Goal: Task Accomplishment & Management: Use online tool/utility

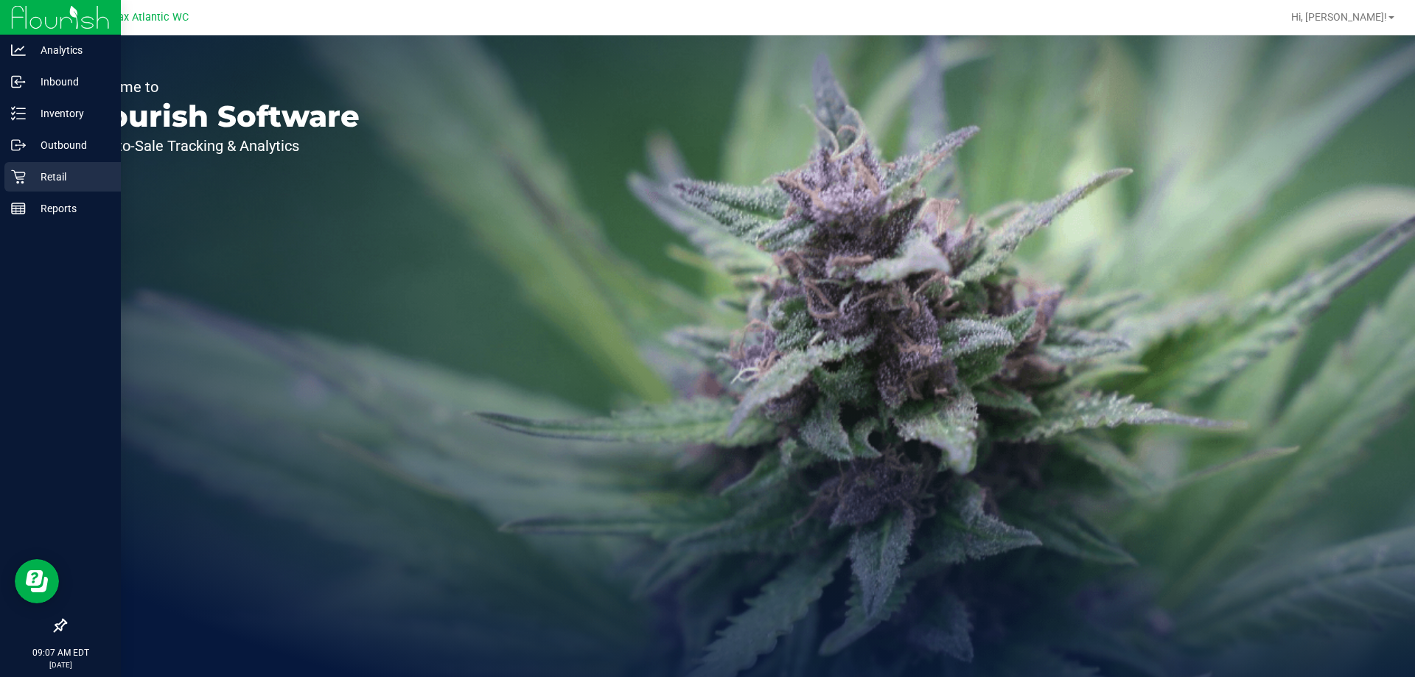
click at [24, 179] on icon at bounding box center [18, 177] width 14 height 14
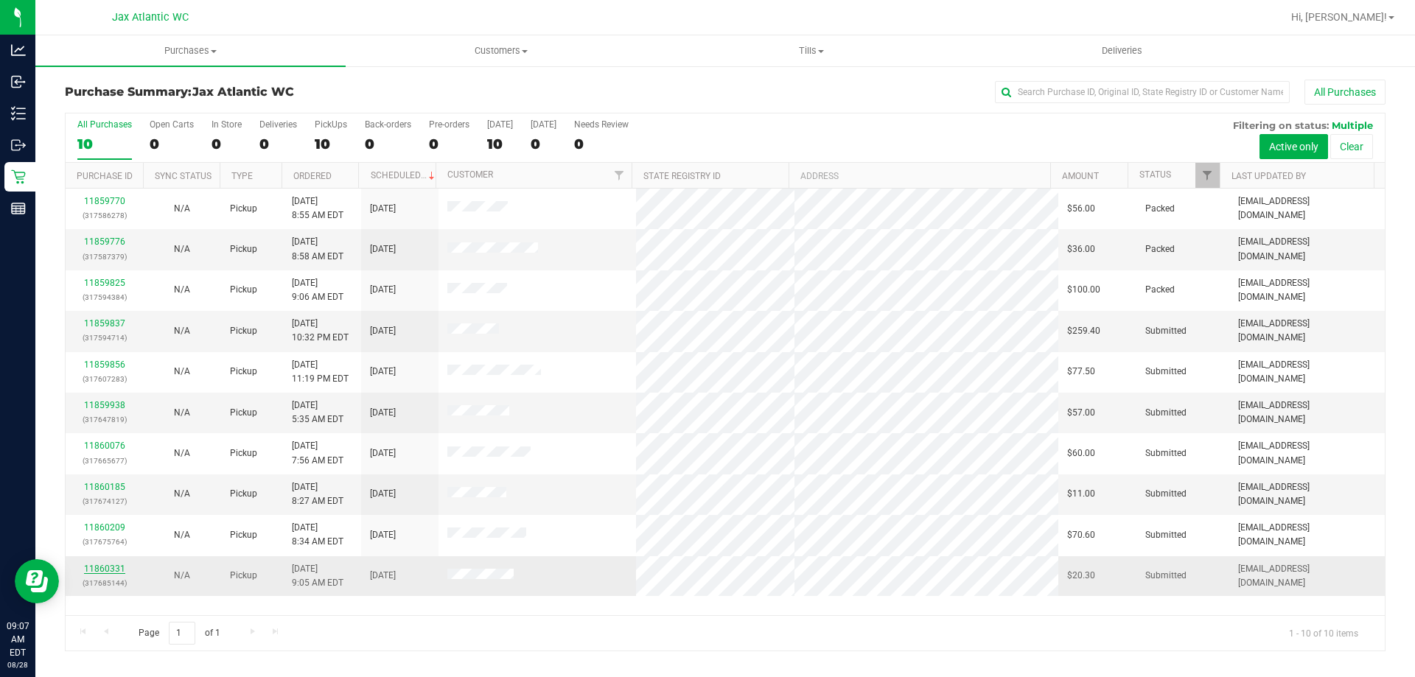
click at [98, 570] on link "11860331" at bounding box center [104, 569] width 41 height 10
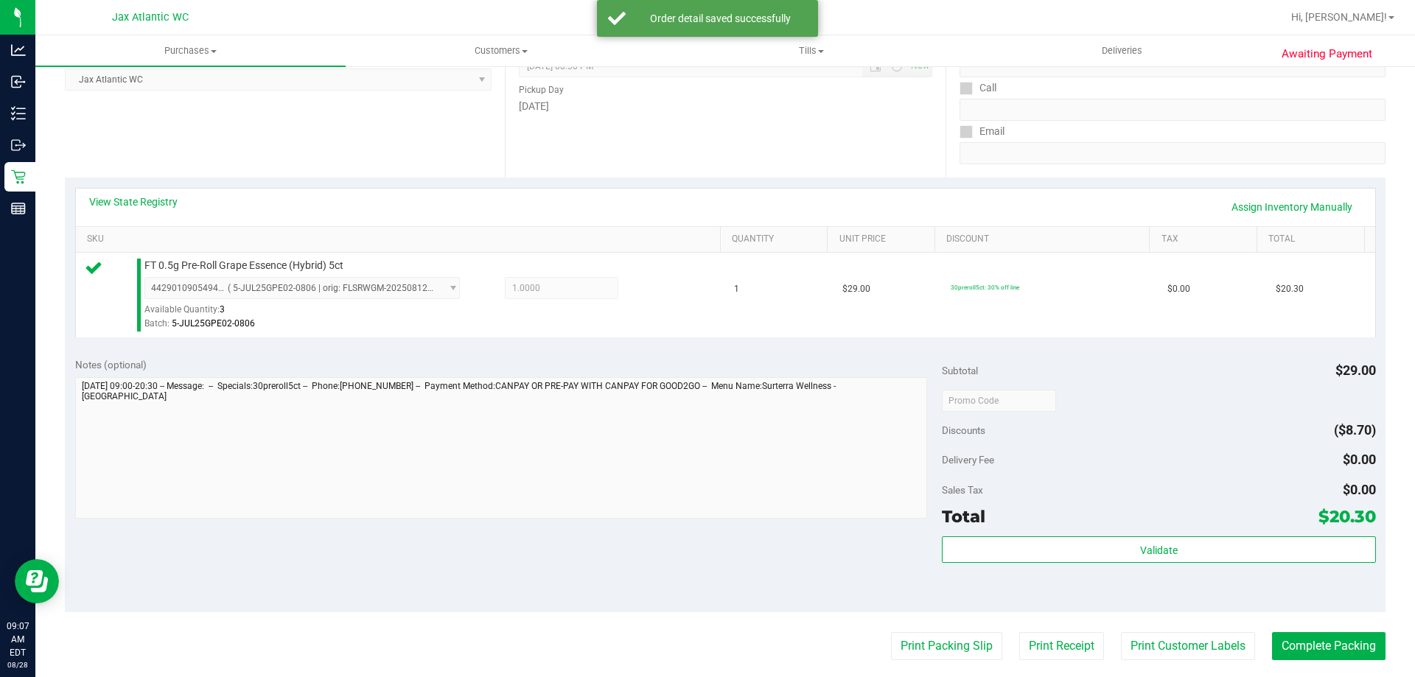
scroll to position [221, 0]
click at [1007, 561] on div "Validate" at bounding box center [1158, 549] width 433 height 28
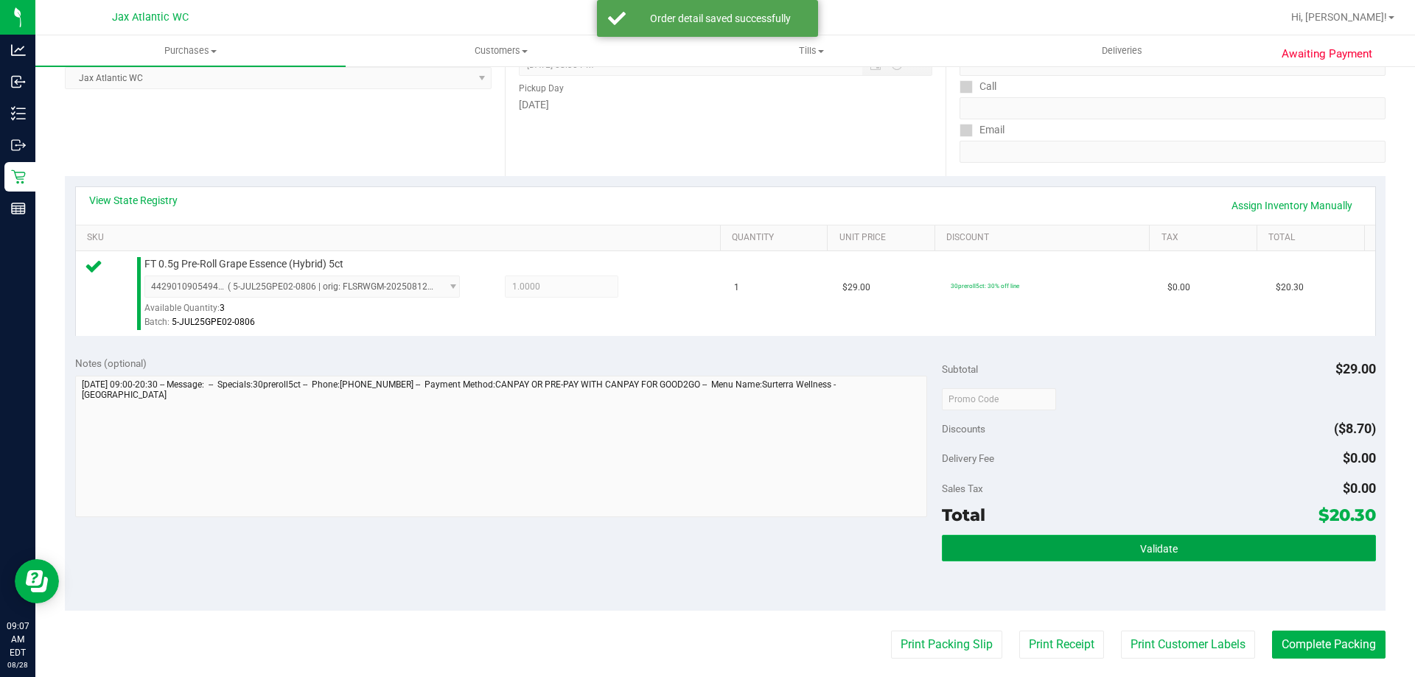
click at [1006, 556] on button "Validate" at bounding box center [1158, 548] width 433 height 27
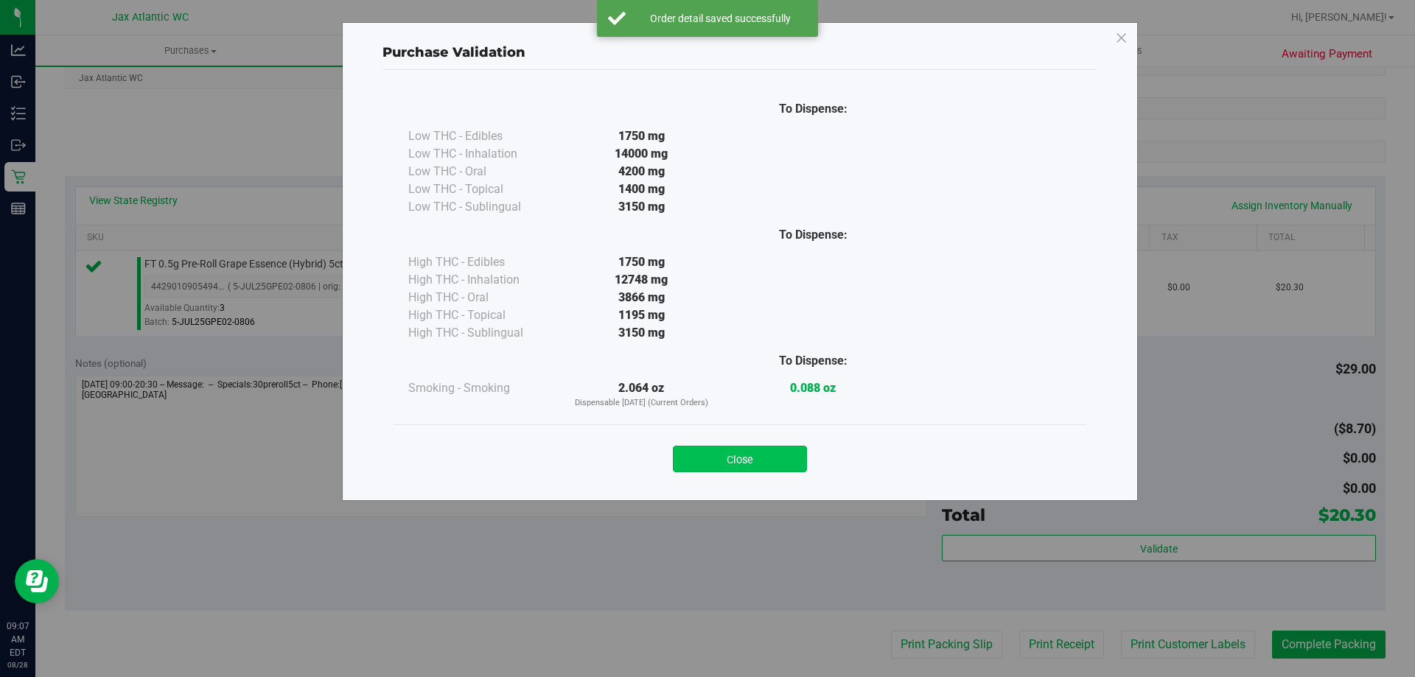
click at [740, 466] on button "Close" at bounding box center [740, 459] width 134 height 27
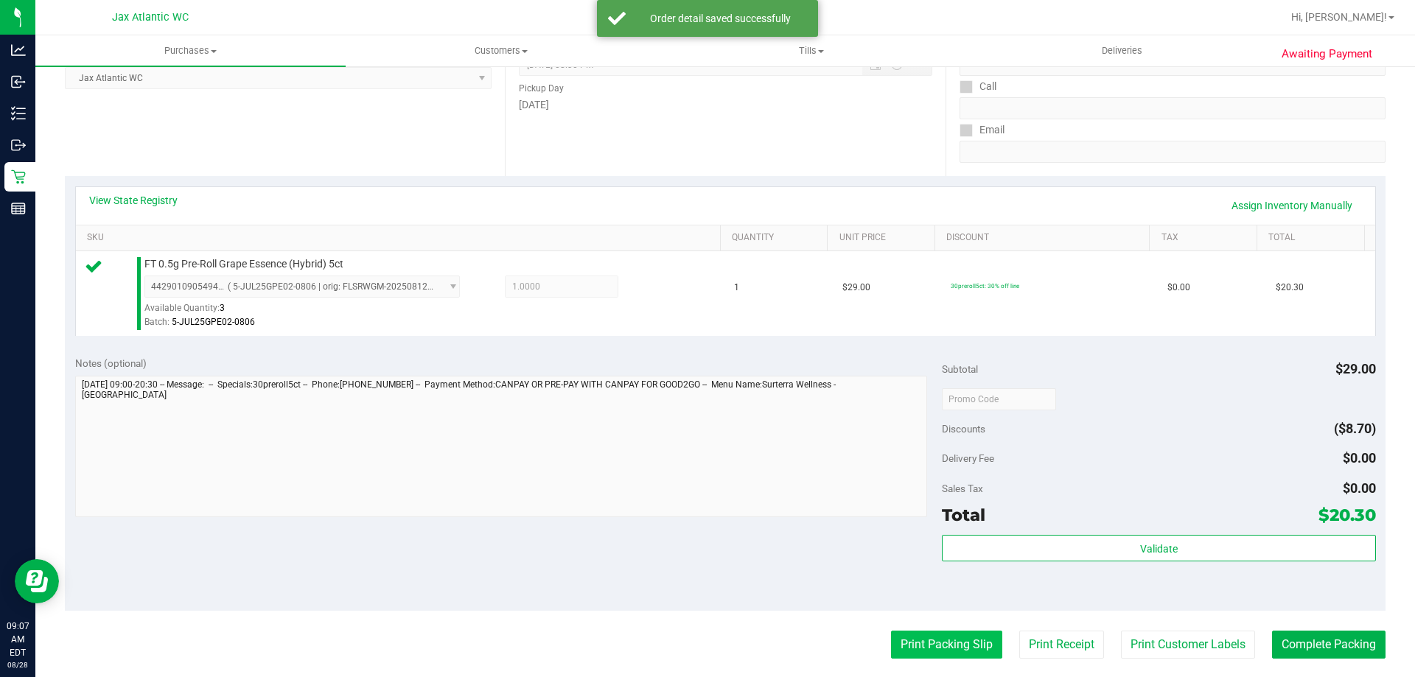
click at [906, 638] on button "Print Packing Slip" at bounding box center [946, 645] width 111 height 28
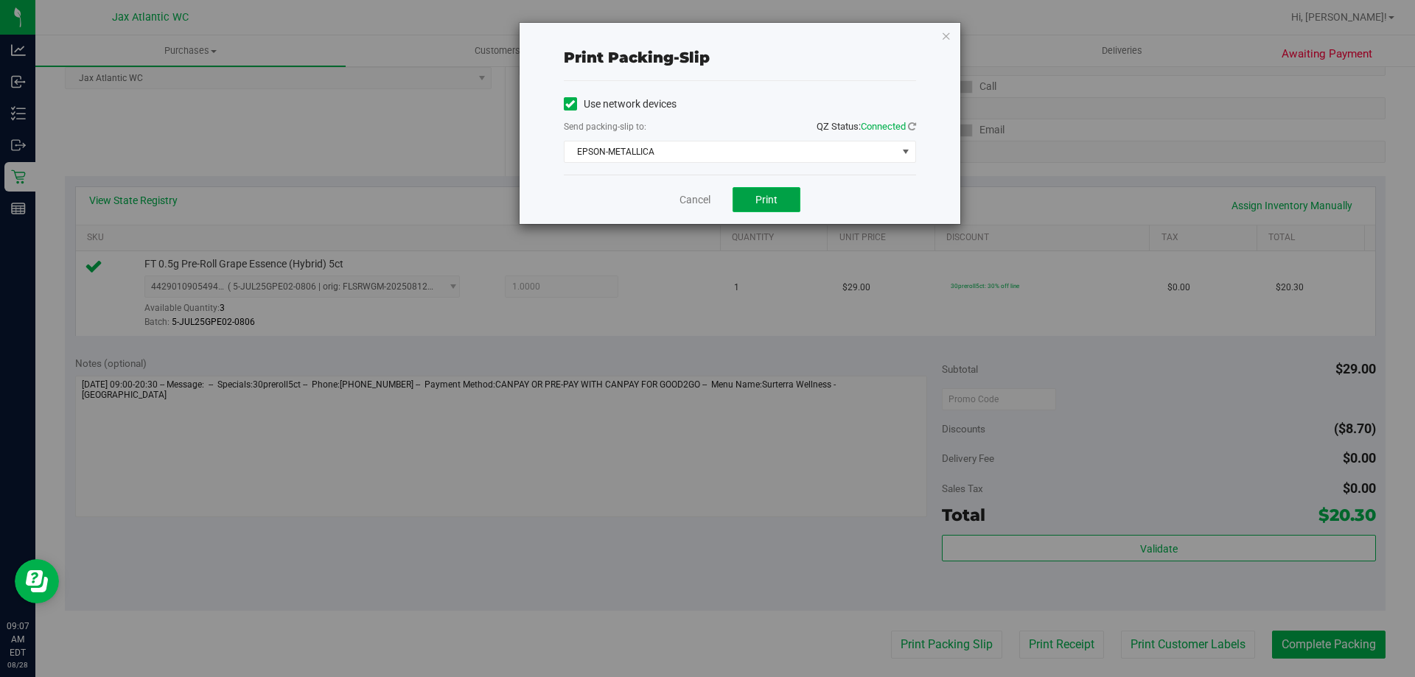
click at [753, 200] on button "Print" at bounding box center [766, 199] width 68 height 25
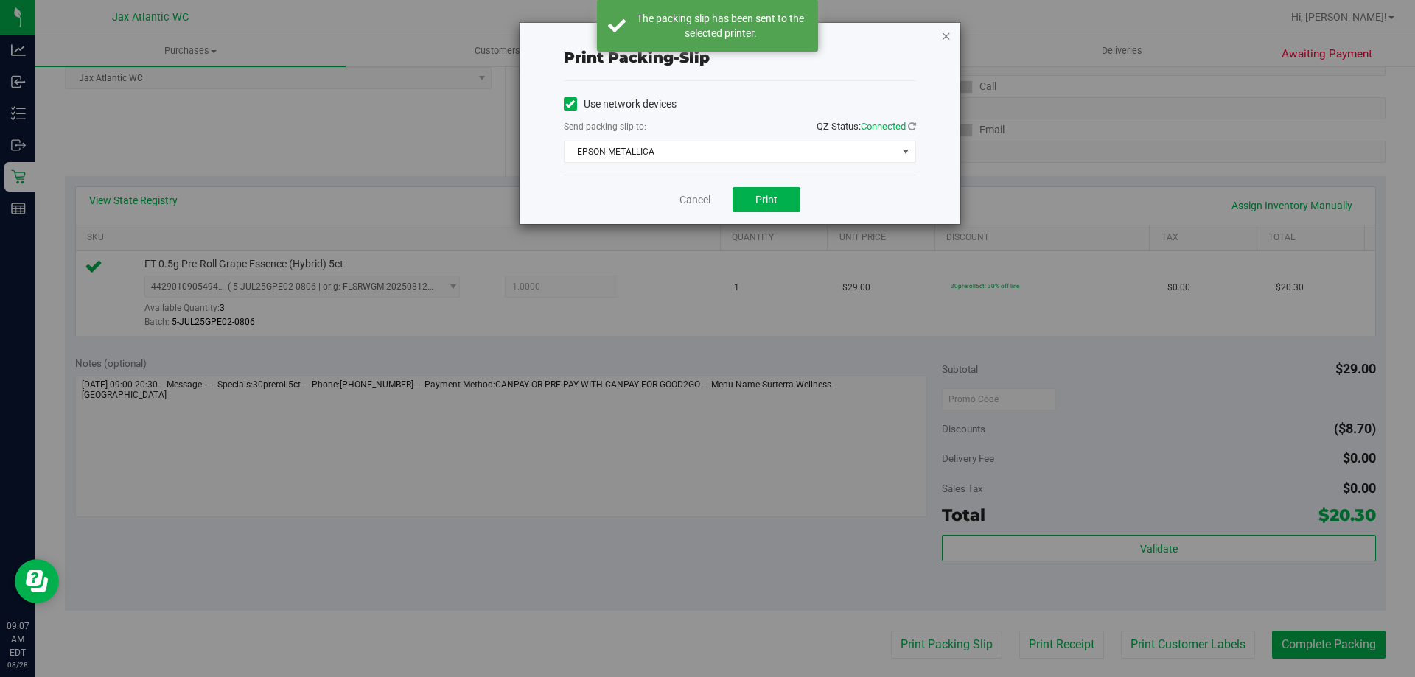
click at [945, 37] on icon "button" at bounding box center [946, 36] width 10 height 18
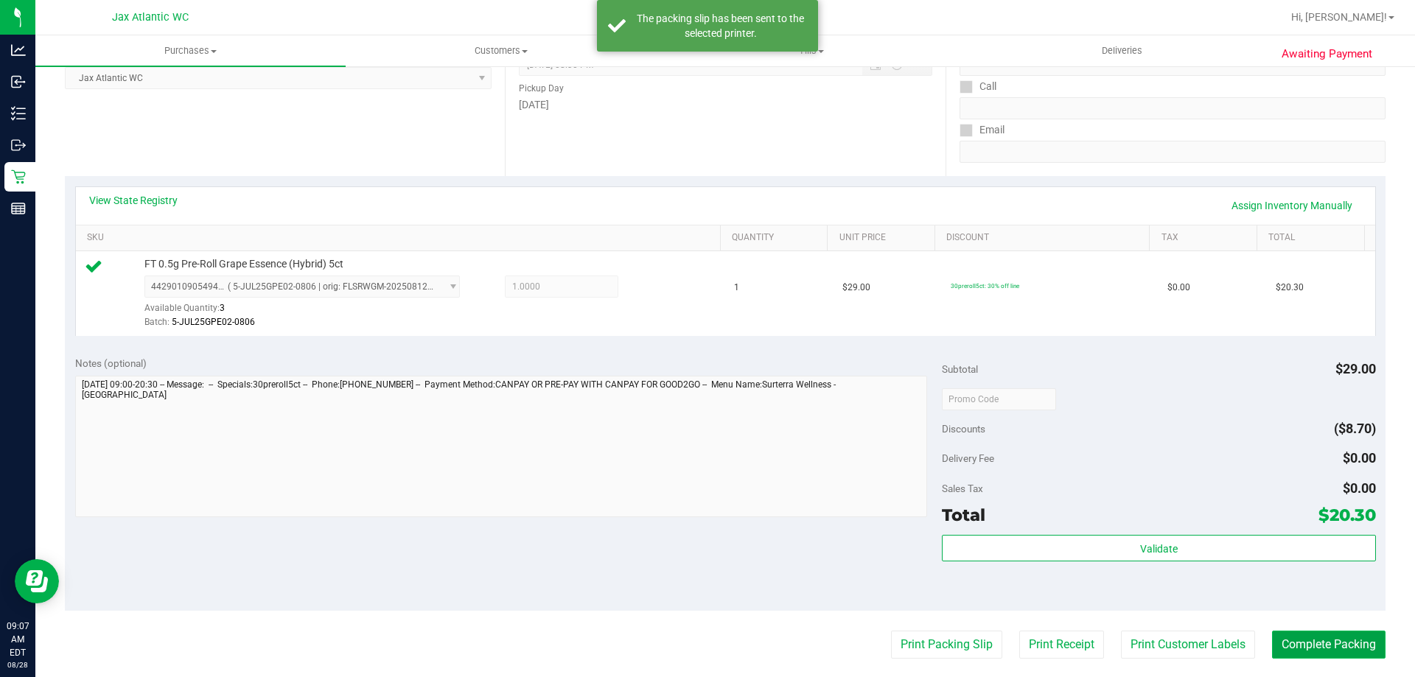
click at [1312, 648] on button "Complete Packing" at bounding box center [1328, 645] width 113 height 28
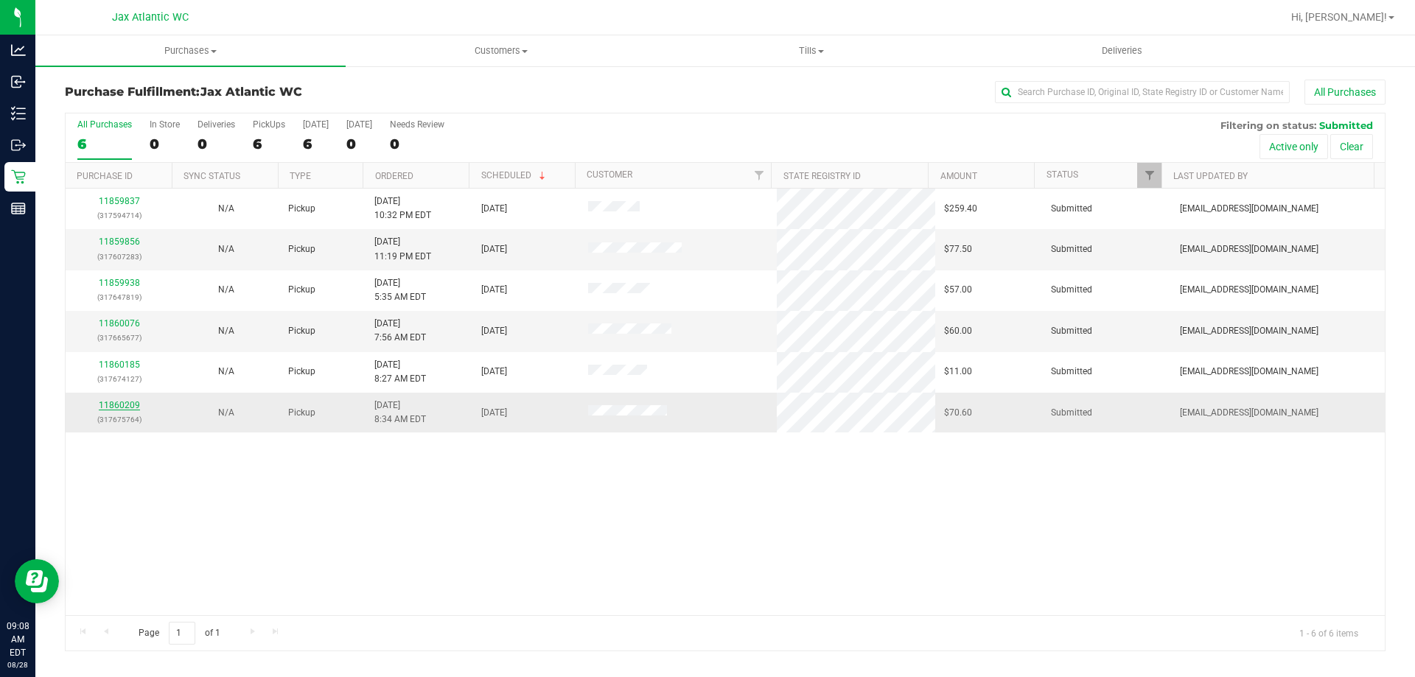
click at [116, 405] on link "11860209" at bounding box center [119, 405] width 41 height 10
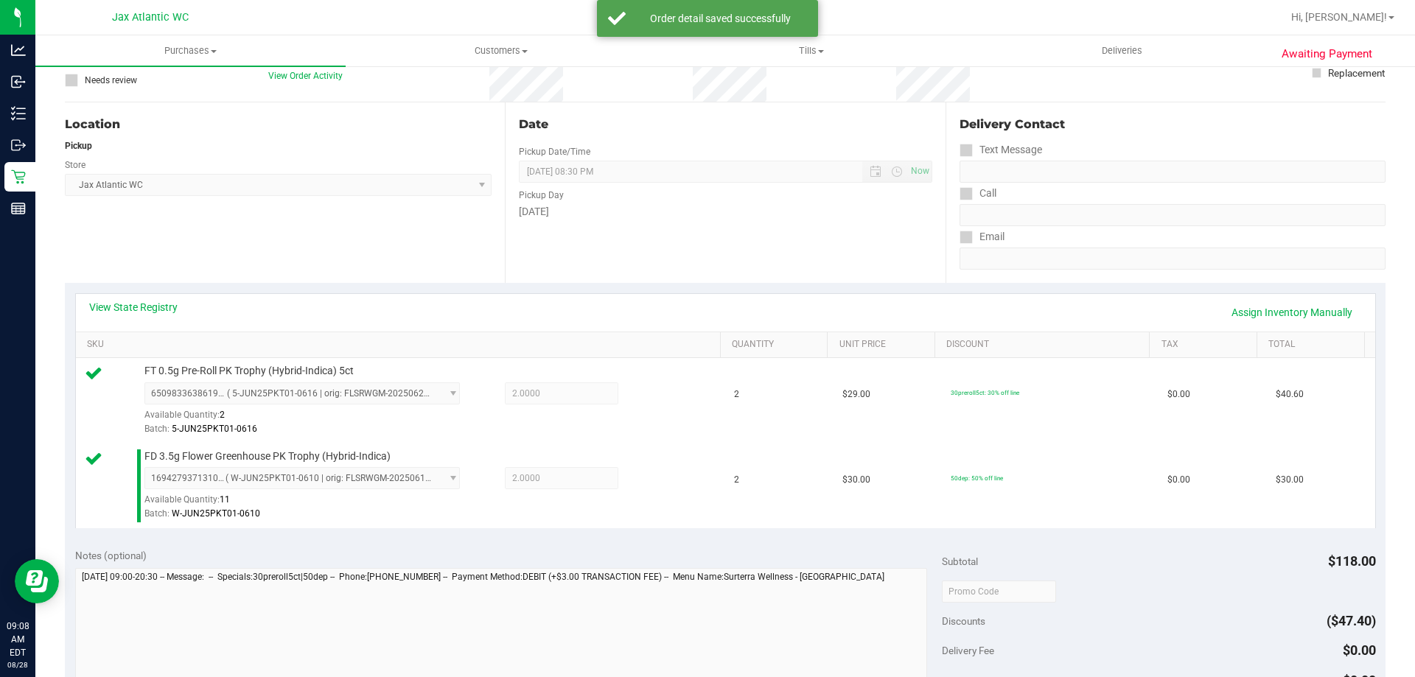
scroll to position [221, 0]
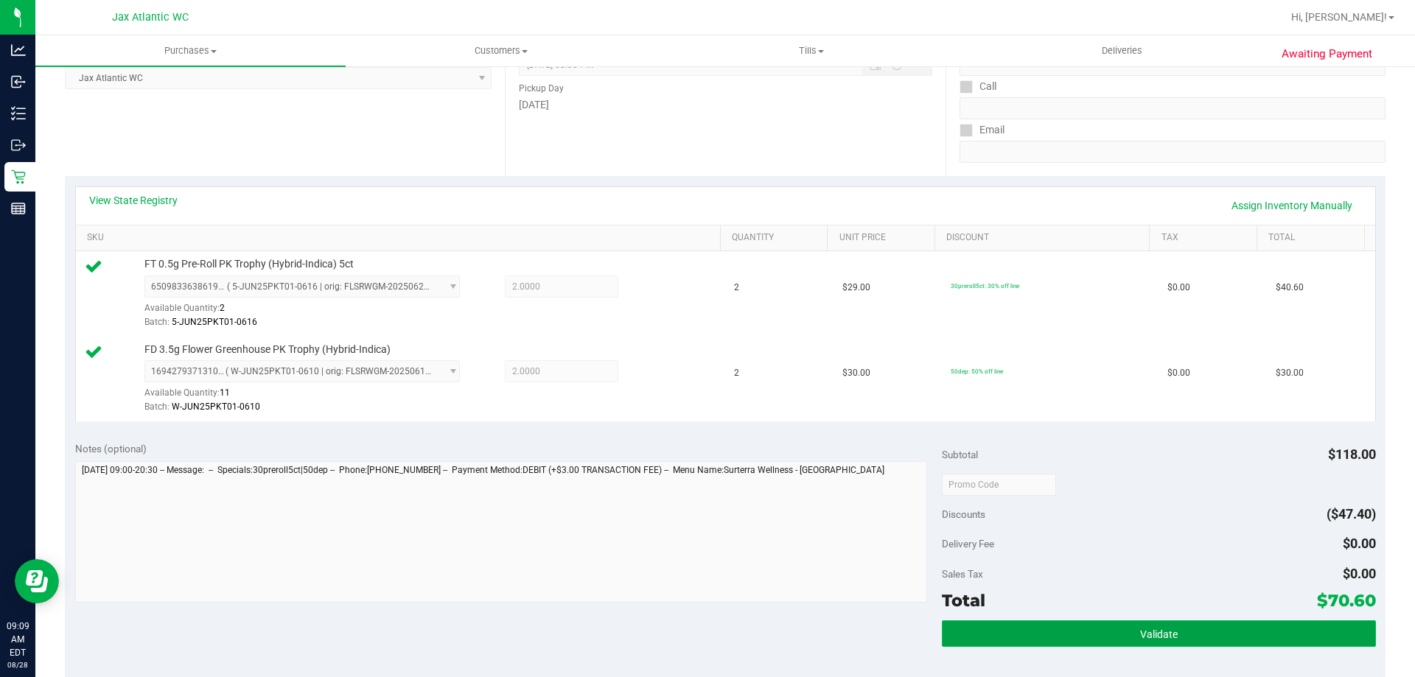
click at [1021, 628] on button "Validate" at bounding box center [1158, 633] width 433 height 27
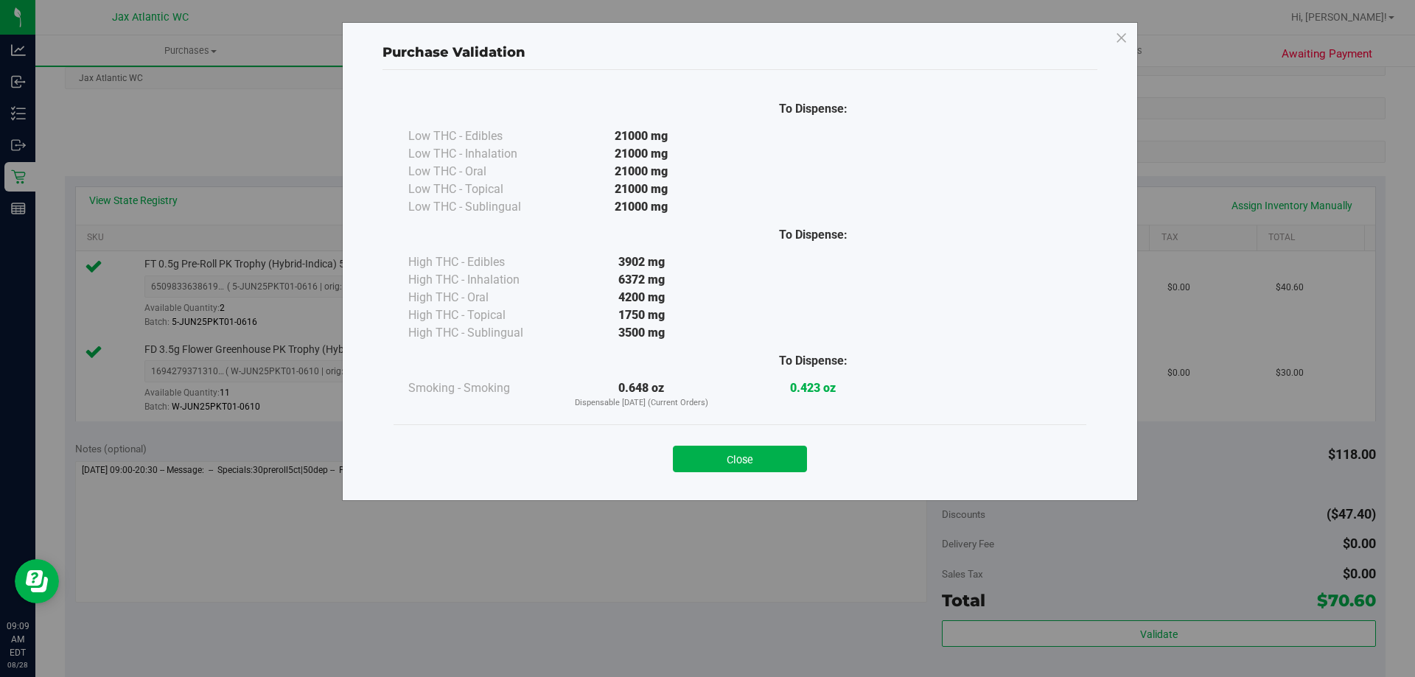
click at [730, 461] on button "Close" at bounding box center [740, 459] width 134 height 27
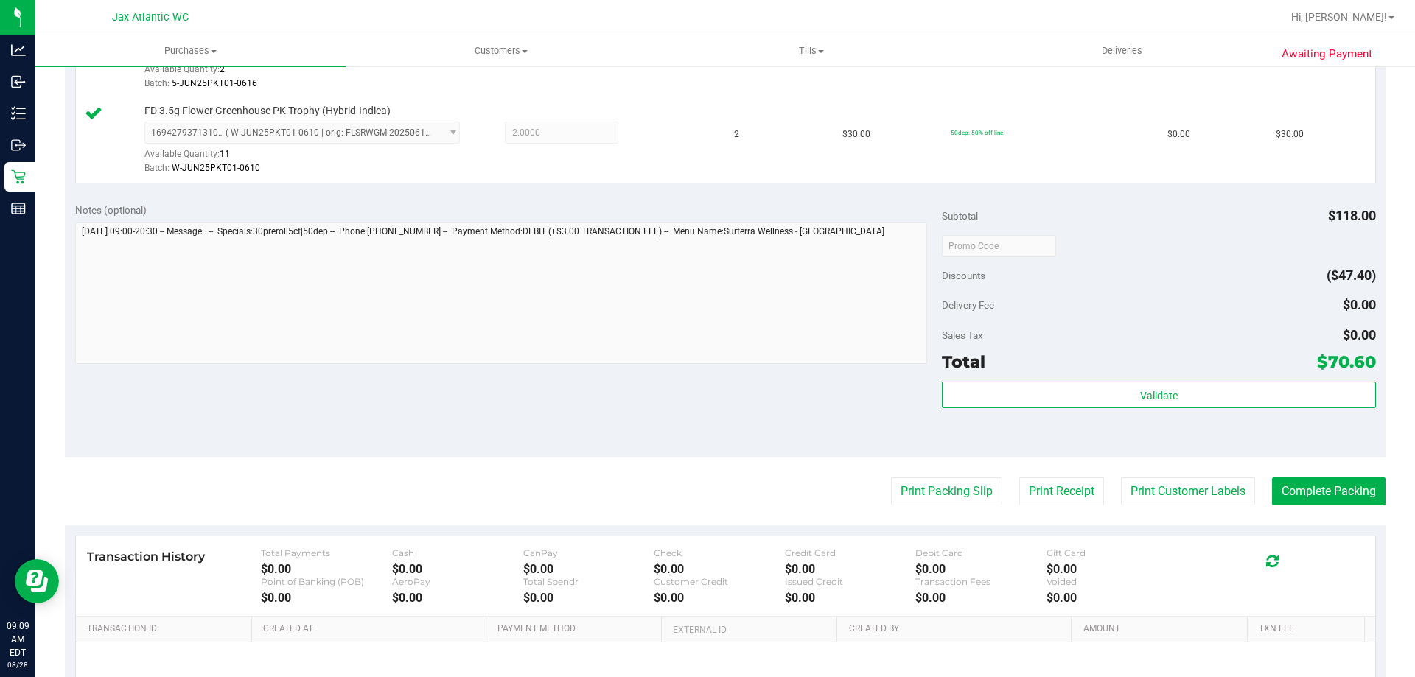
scroll to position [613, 0]
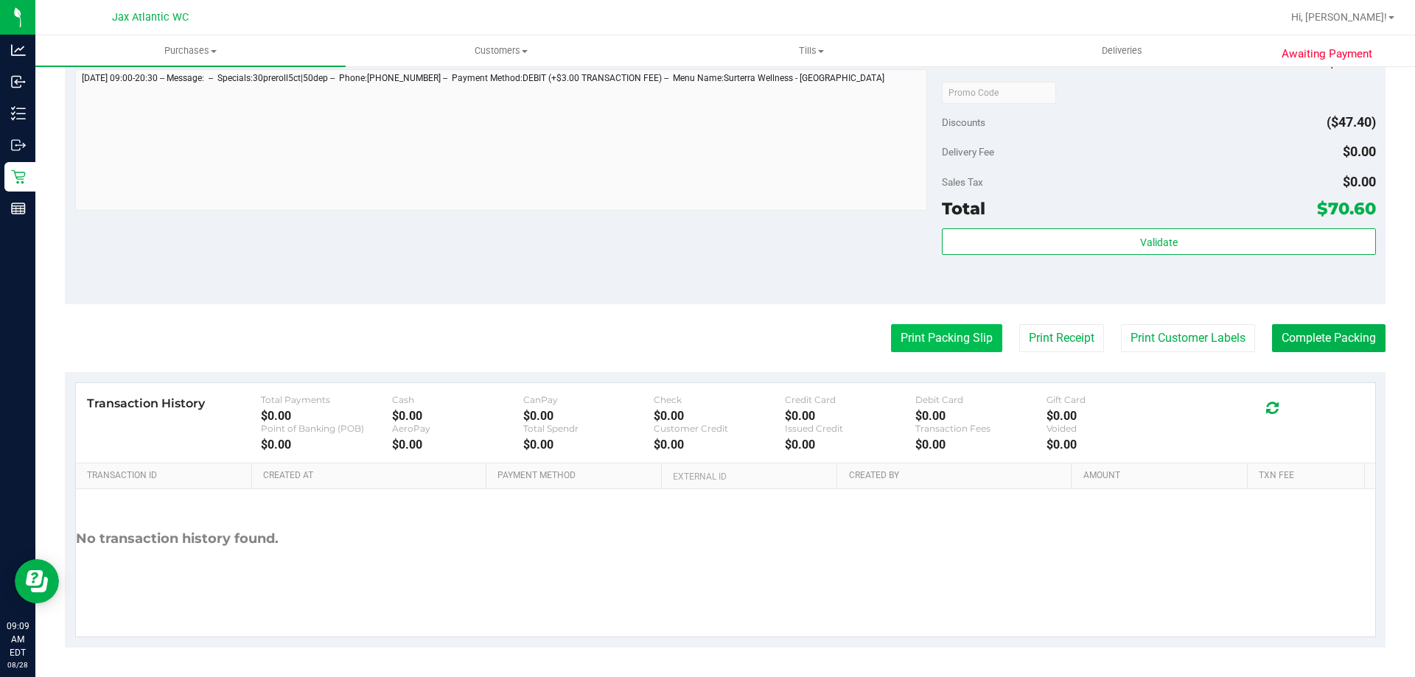
click at [917, 348] on button "Print Packing Slip" at bounding box center [946, 338] width 111 height 28
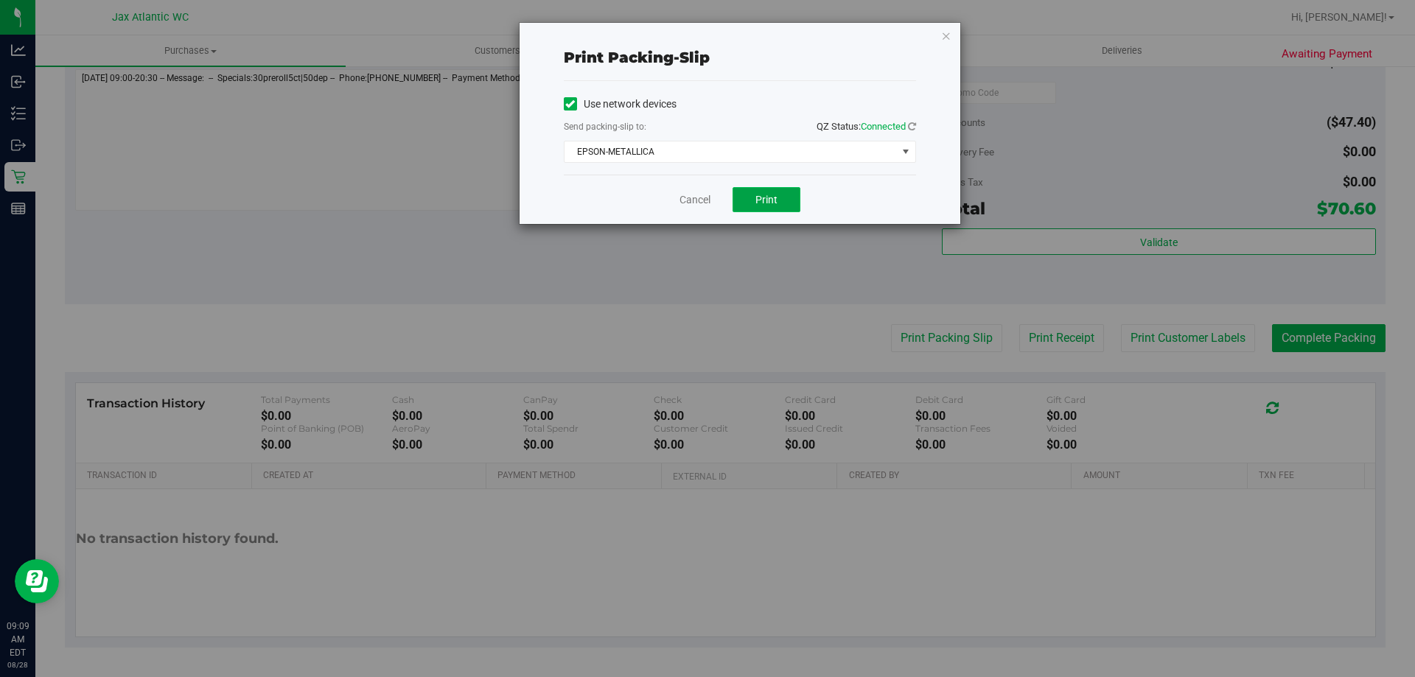
click at [776, 199] on span "Print" at bounding box center [766, 200] width 22 height 12
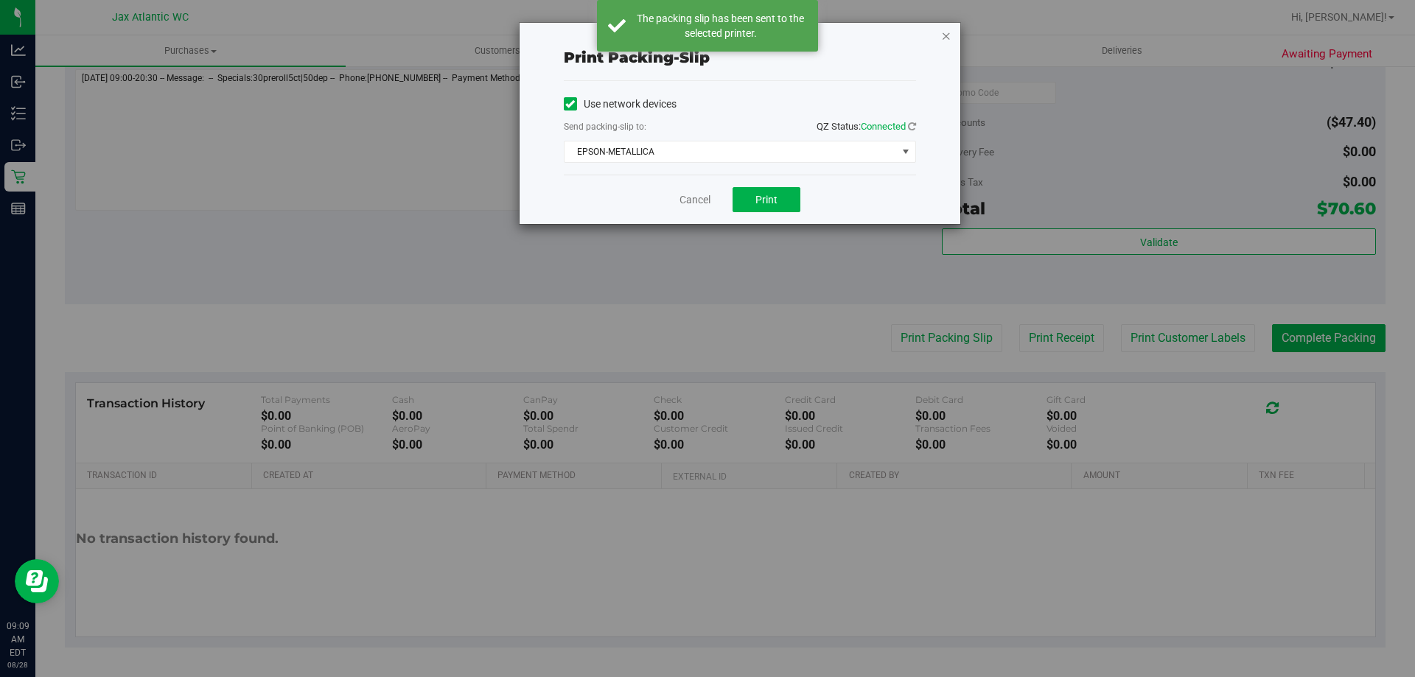
click at [947, 37] on icon "button" at bounding box center [946, 36] width 10 height 18
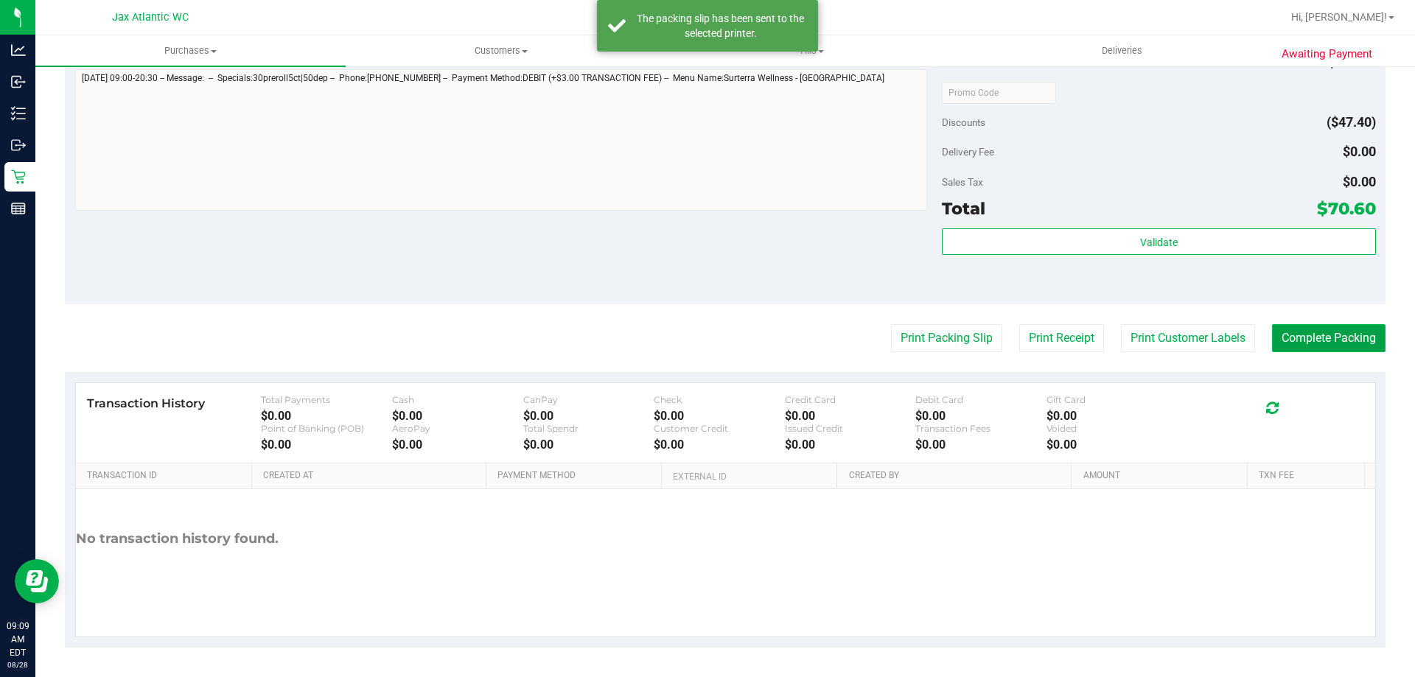
click at [1328, 341] on button "Complete Packing" at bounding box center [1328, 338] width 113 height 28
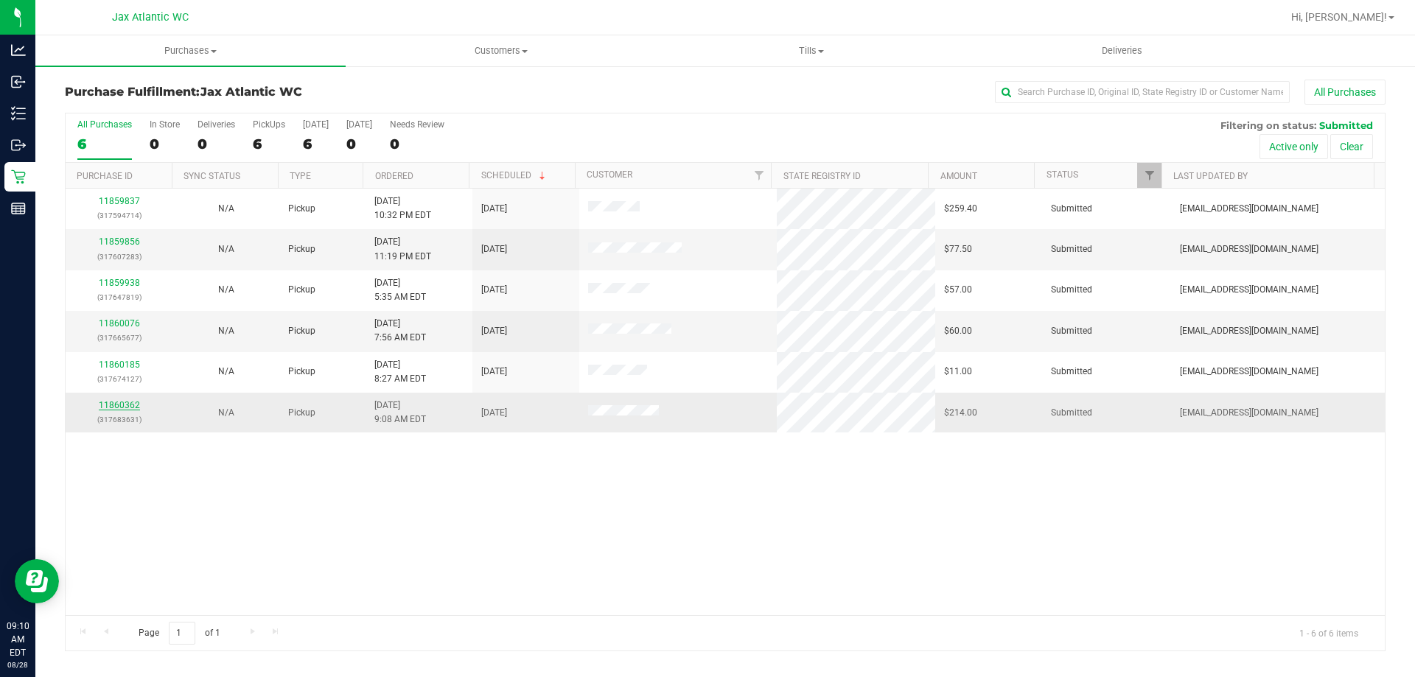
click at [127, 405] on link "11860362" at bounding box center [119, 405] width 41 height 10
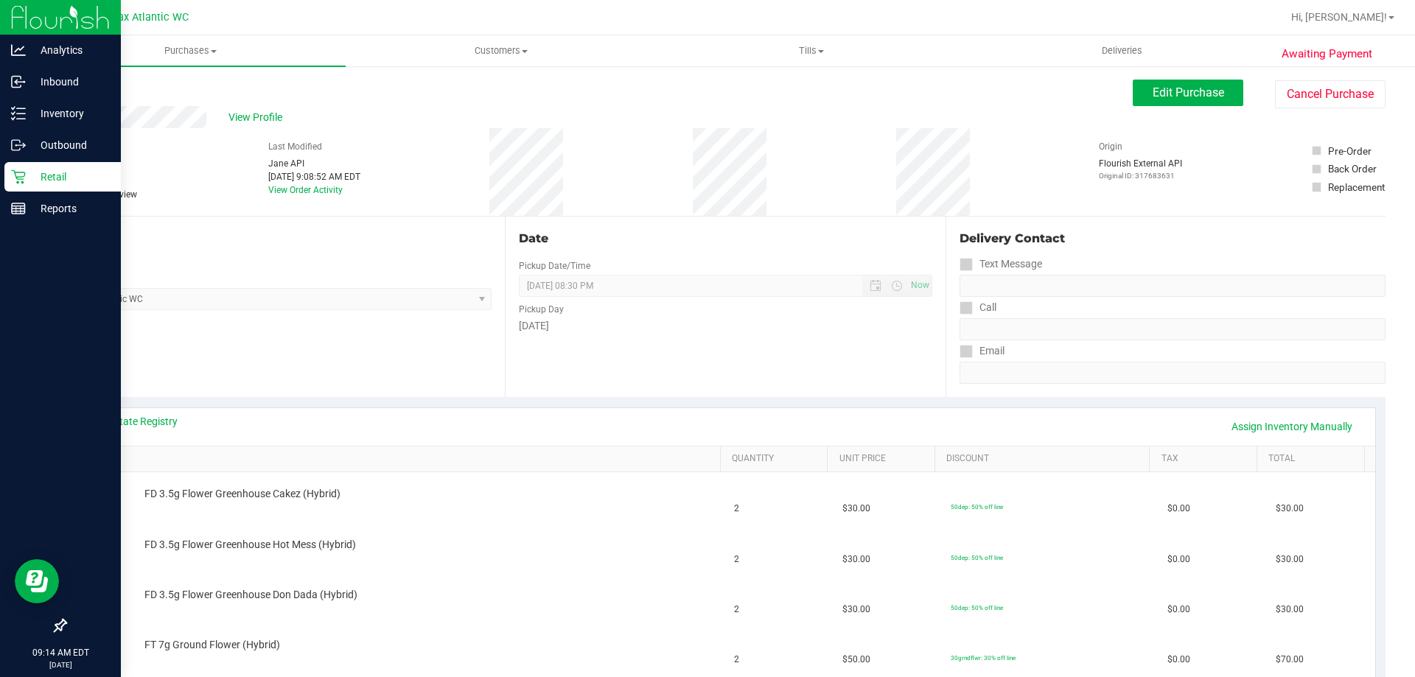
click at [25, 178] on icon at bounding box center [18, 176] width 15 height 15
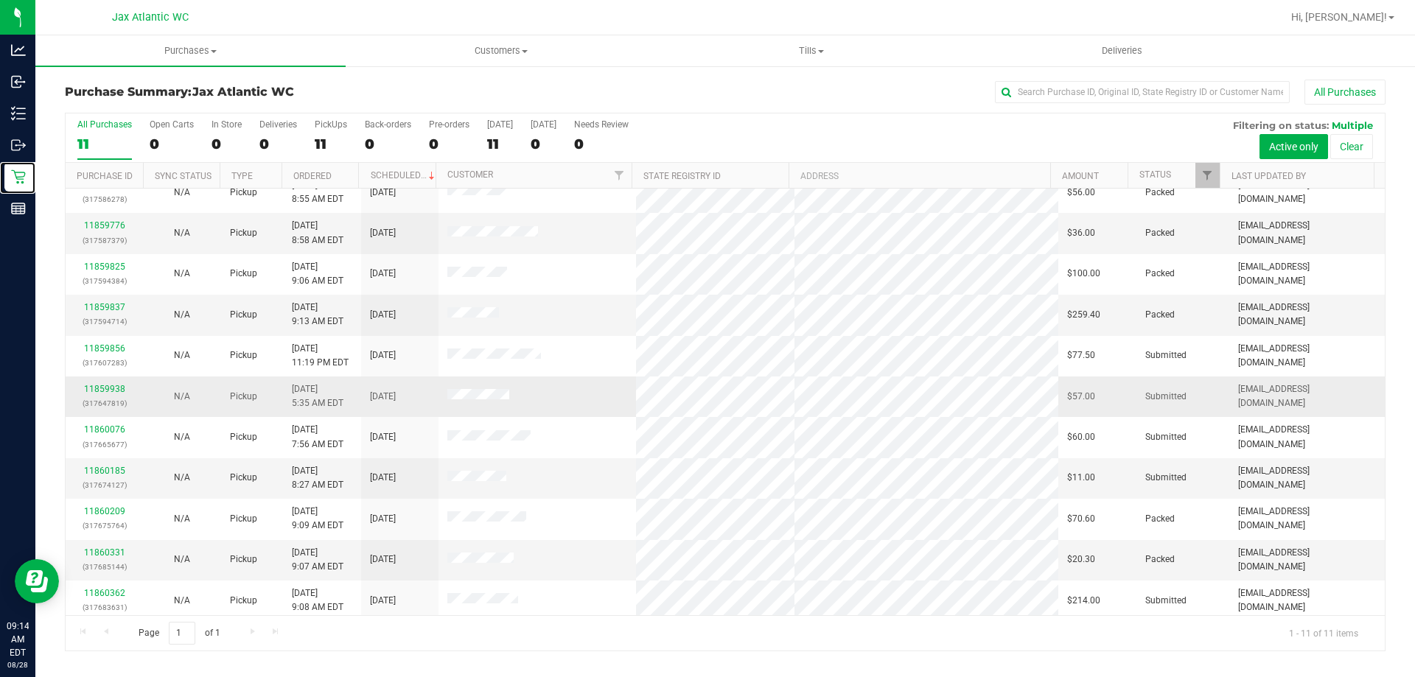
scroll to position [21, 0]
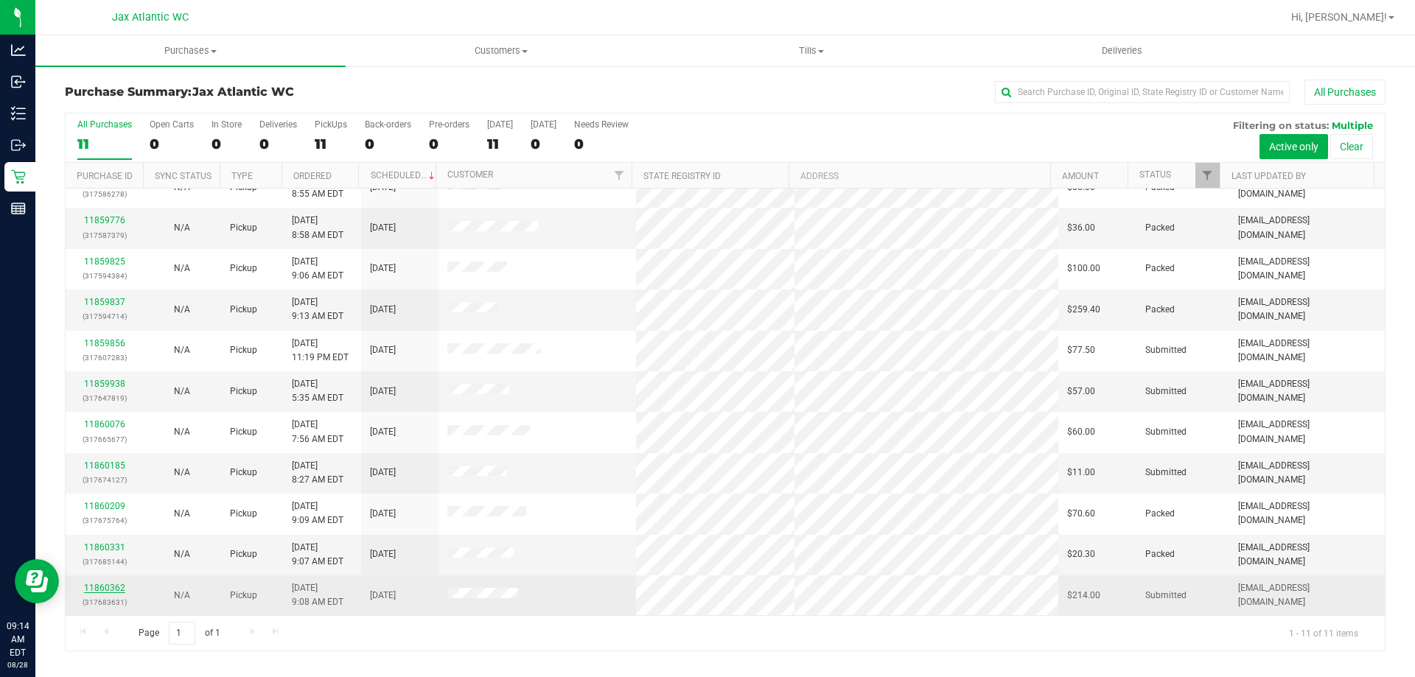
click at [113, 587] on link "11860362" at bounding box center [104, 588] width 41 height 10
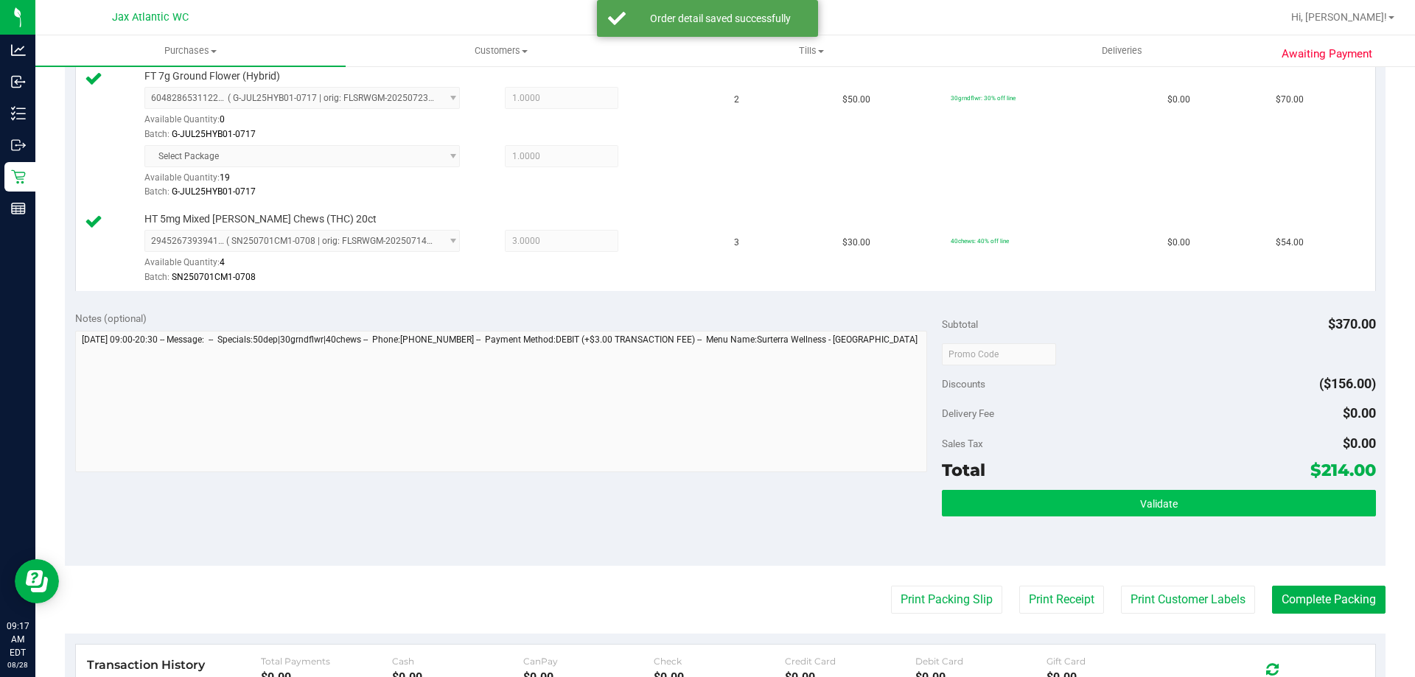
scroll to position [737, 0]
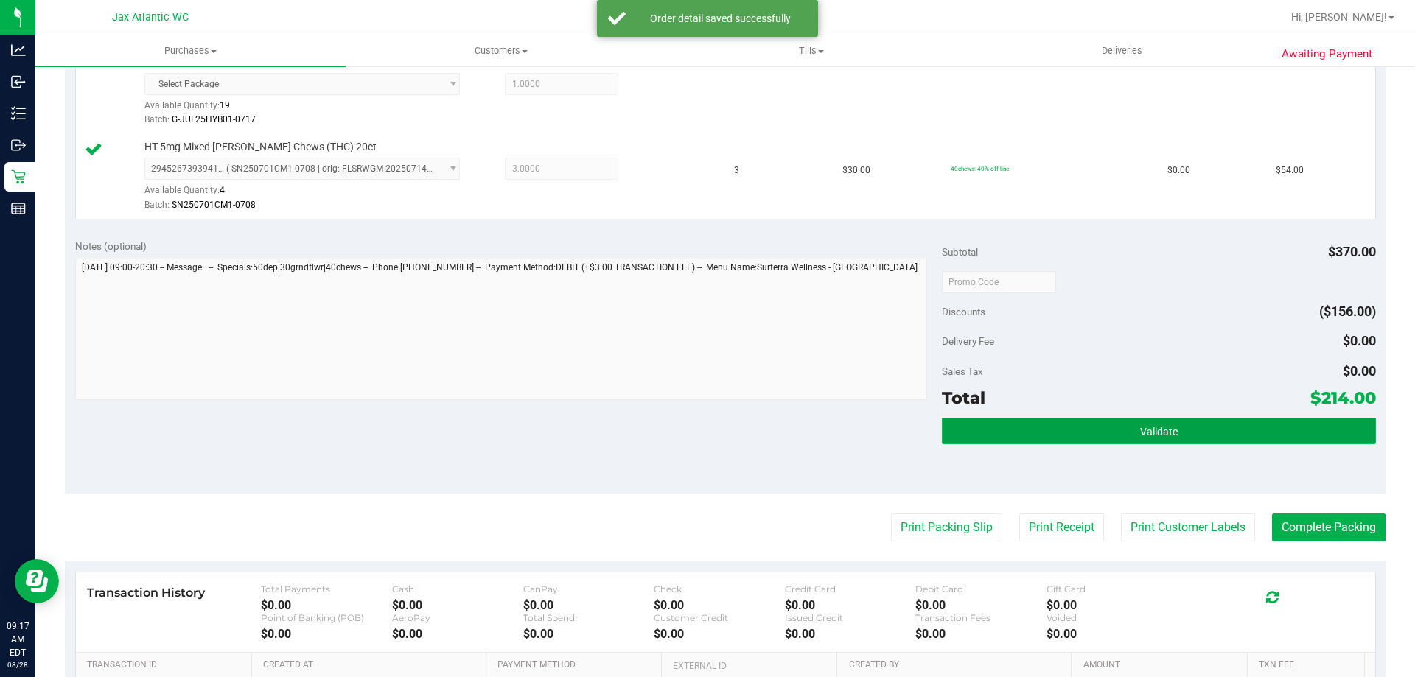
click at [1109, 427] on button "Validate" at bounding box center [1158, 431] width 433 height 27
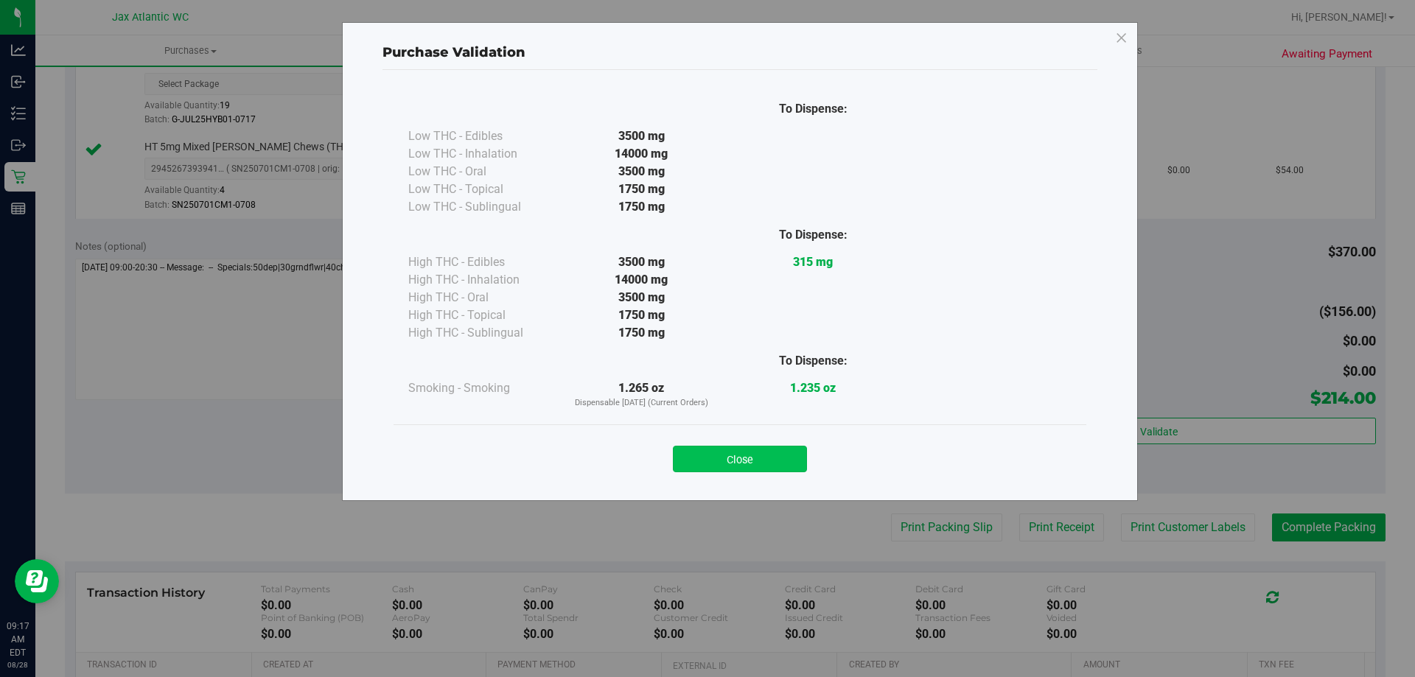
click at [768, 459] on button "Close" at bounding box center [740, 459] width 134 height 27
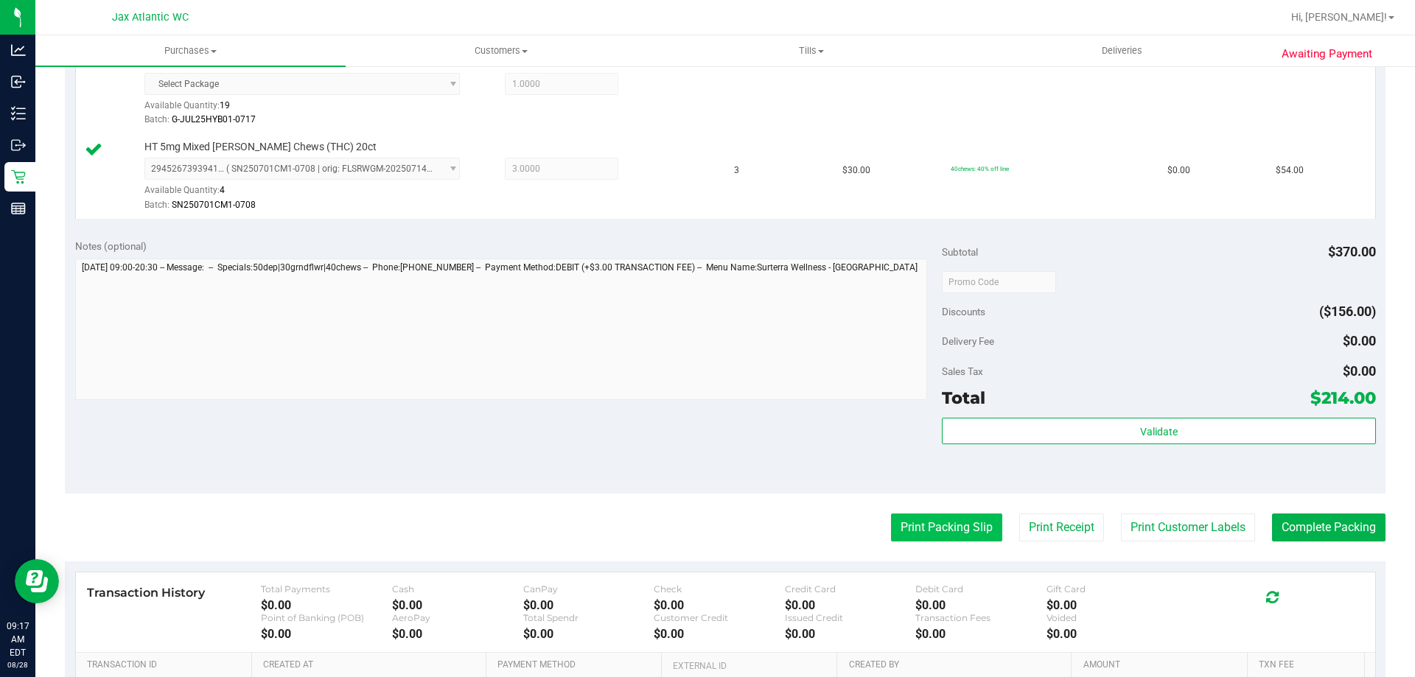
click at [919, 520] on button "Print Packing Slip" at bounding box center [946, 528] width 111 height 28
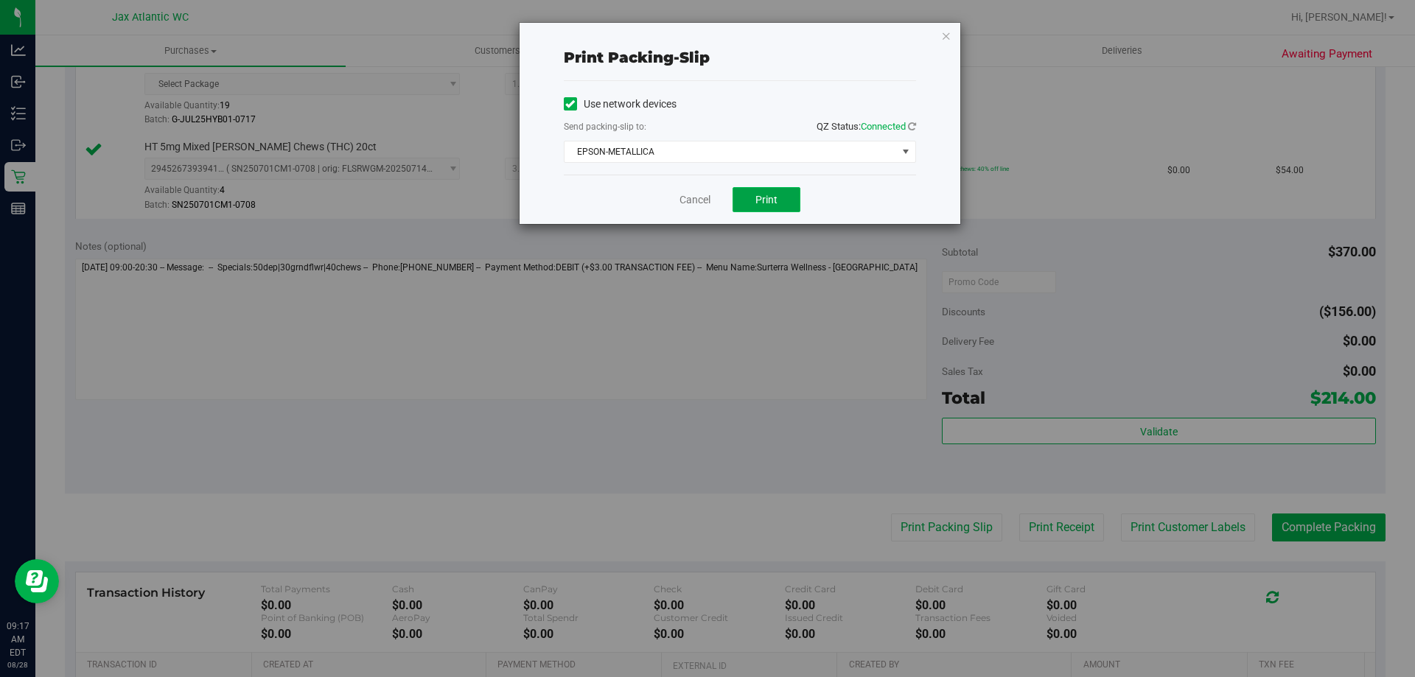
click at [752, 198] on button "Print" at bounding box center [766, 199] width 68 height 25
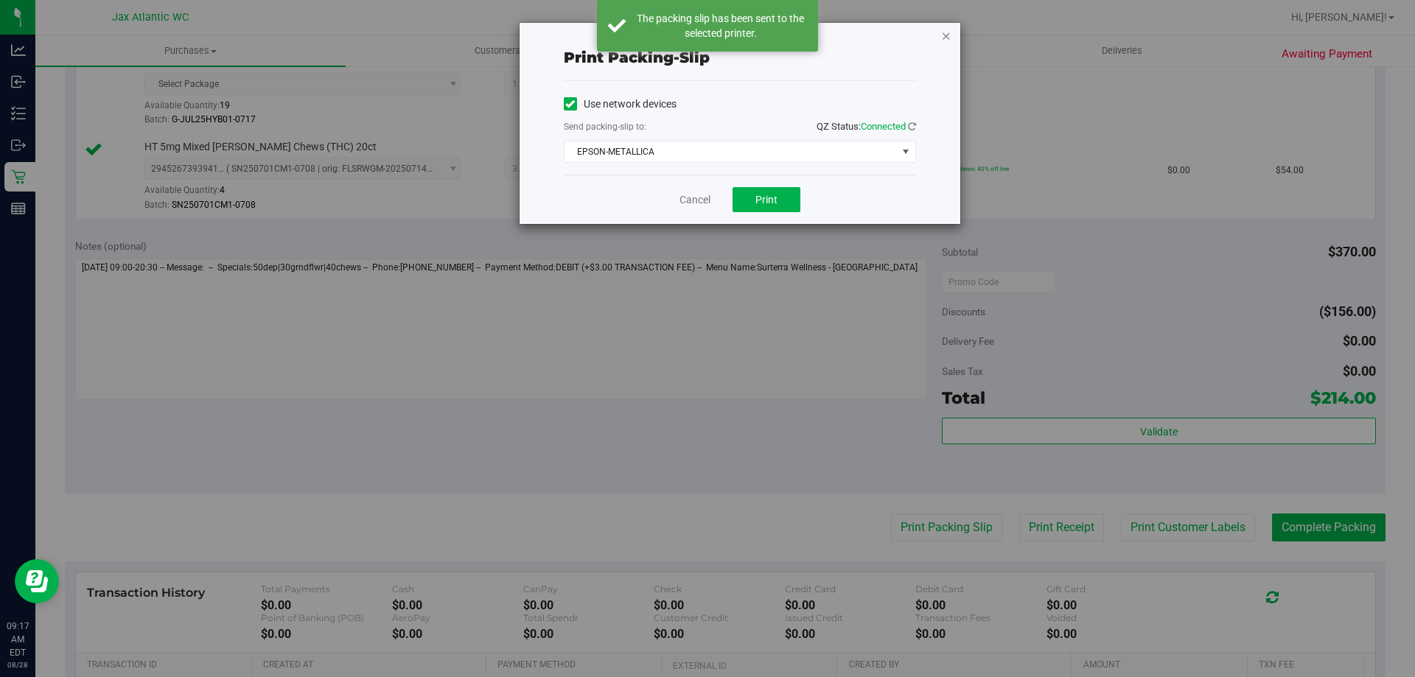
click at [947, 38] on icon "button" at bounding box center [946, 36] width 10 height 18
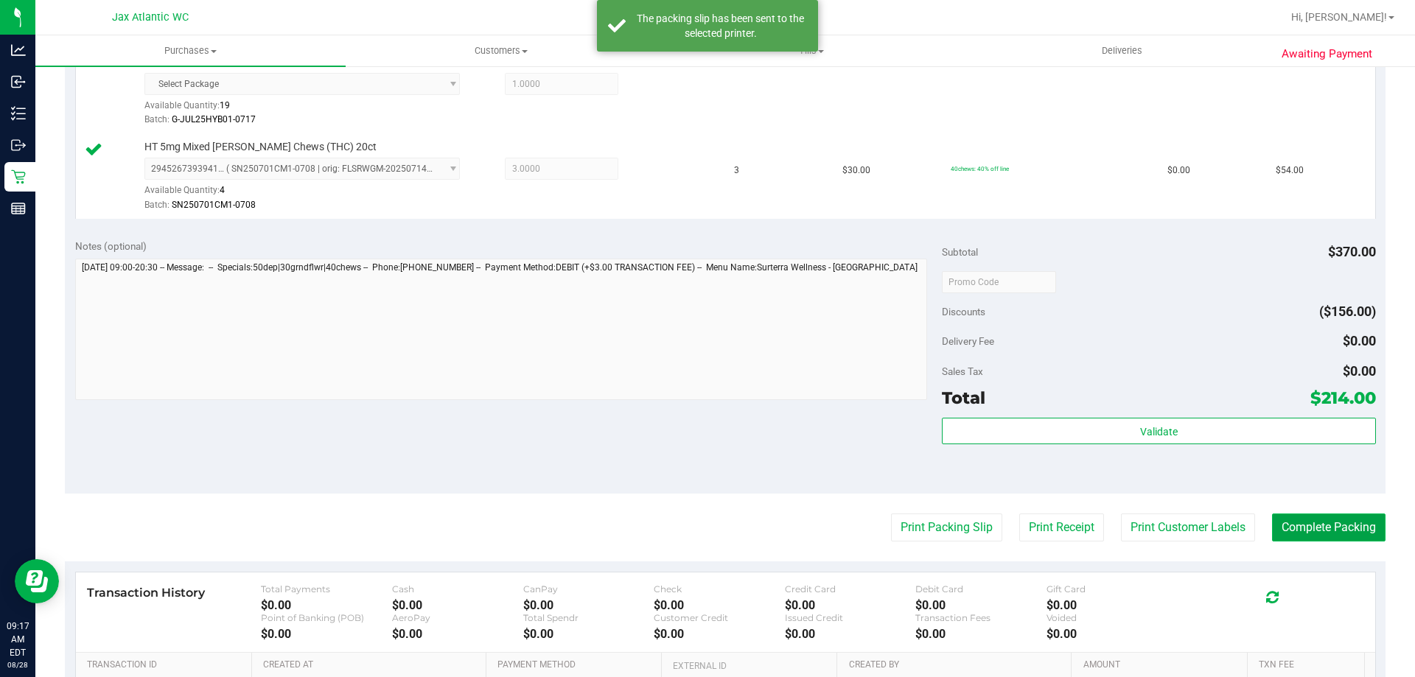
click at [1295, 522] on button "Complete Packing" at bounding box center [1328, 528] width 113 height 28
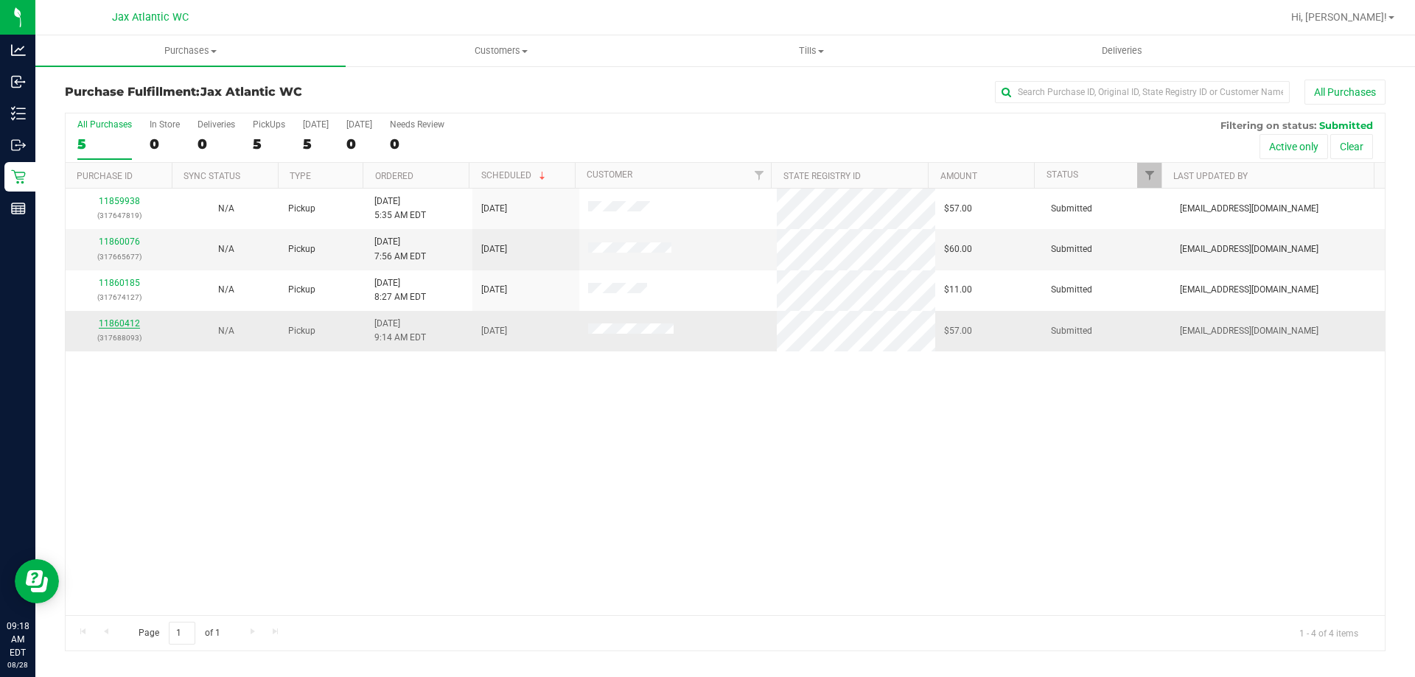
click at [123, 321] on link "11860412" at bounding box center [119, 323] width 41 height 10
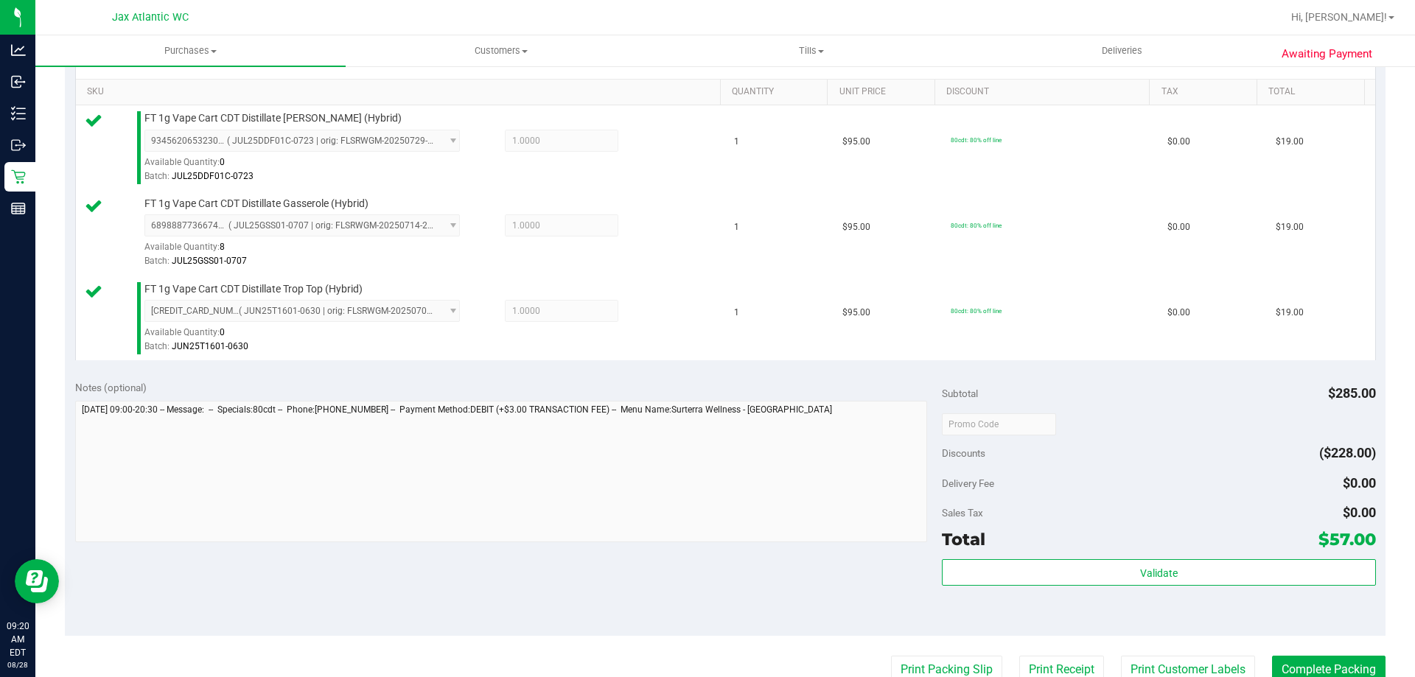
scroll to position [368, 0]
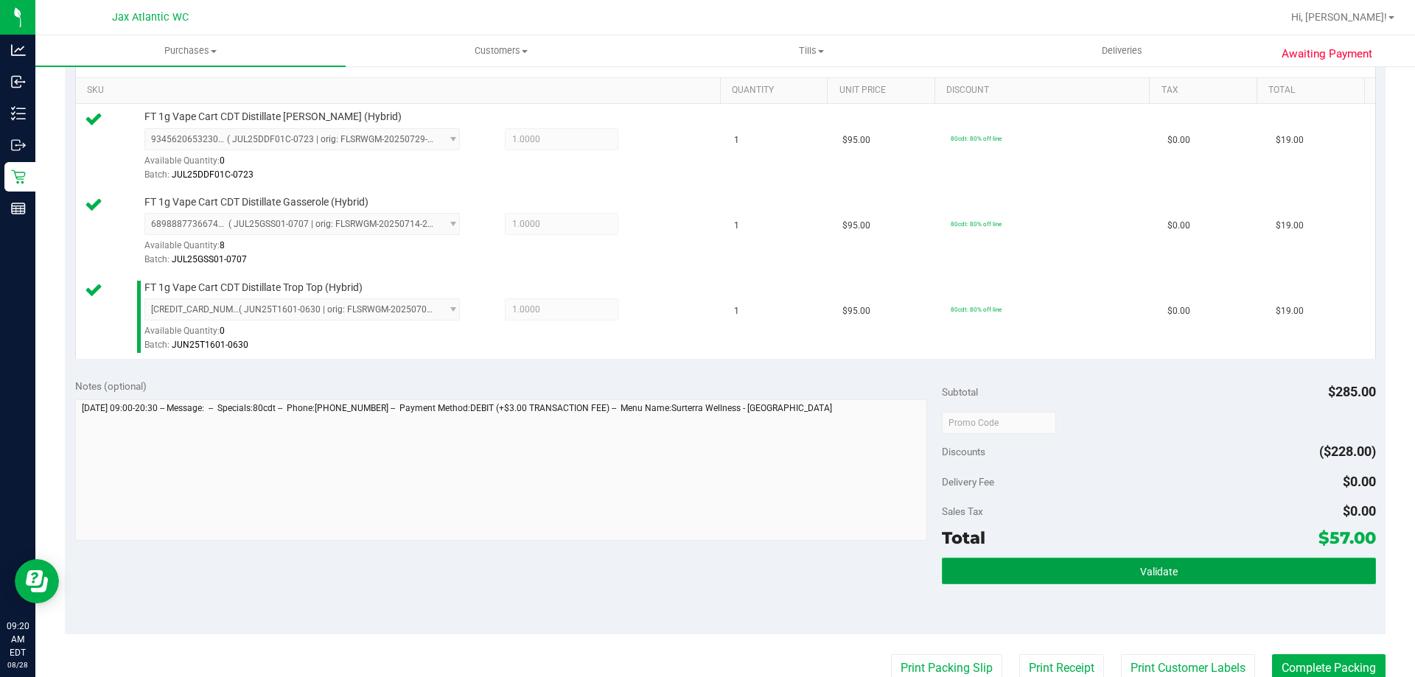
click at [1046, 574] on button "Validate" at bounding box center [1158, 571] width 433 height 27
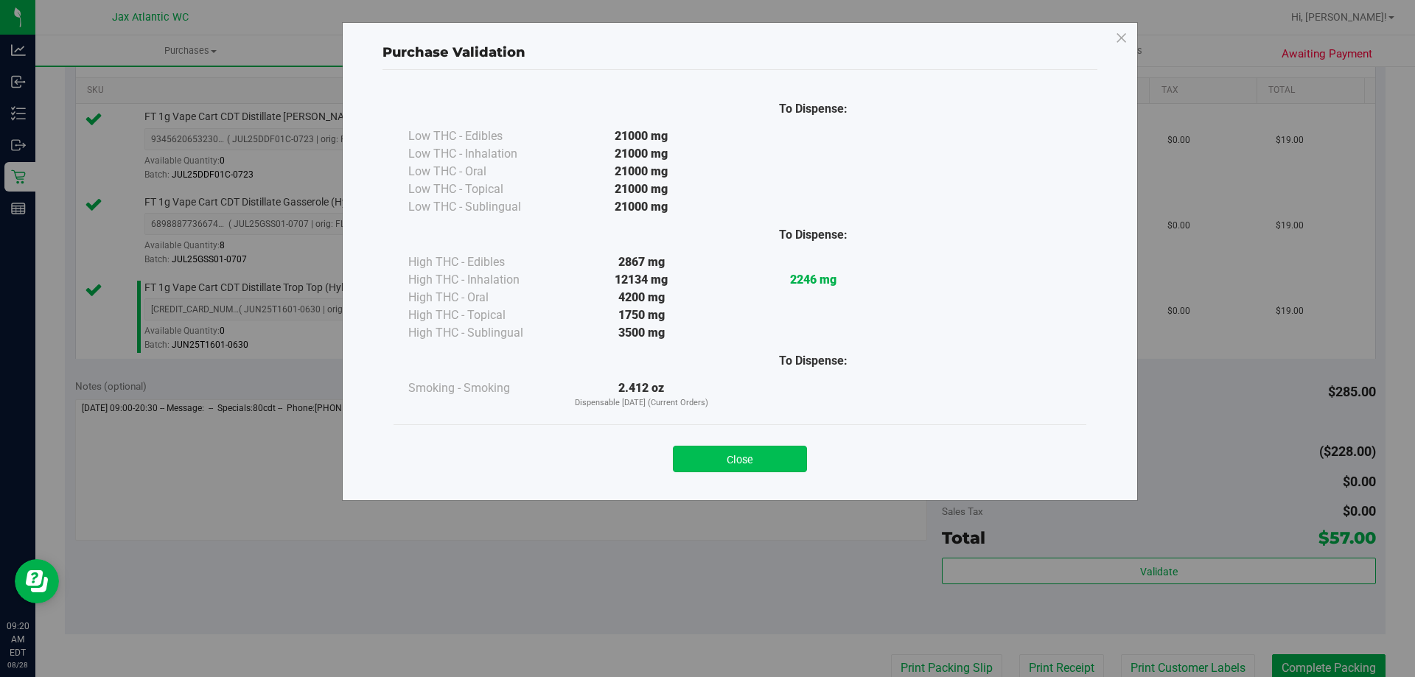
click at [724, 465] on button "Close" at bounding box center [740, 459] width 134 height 27
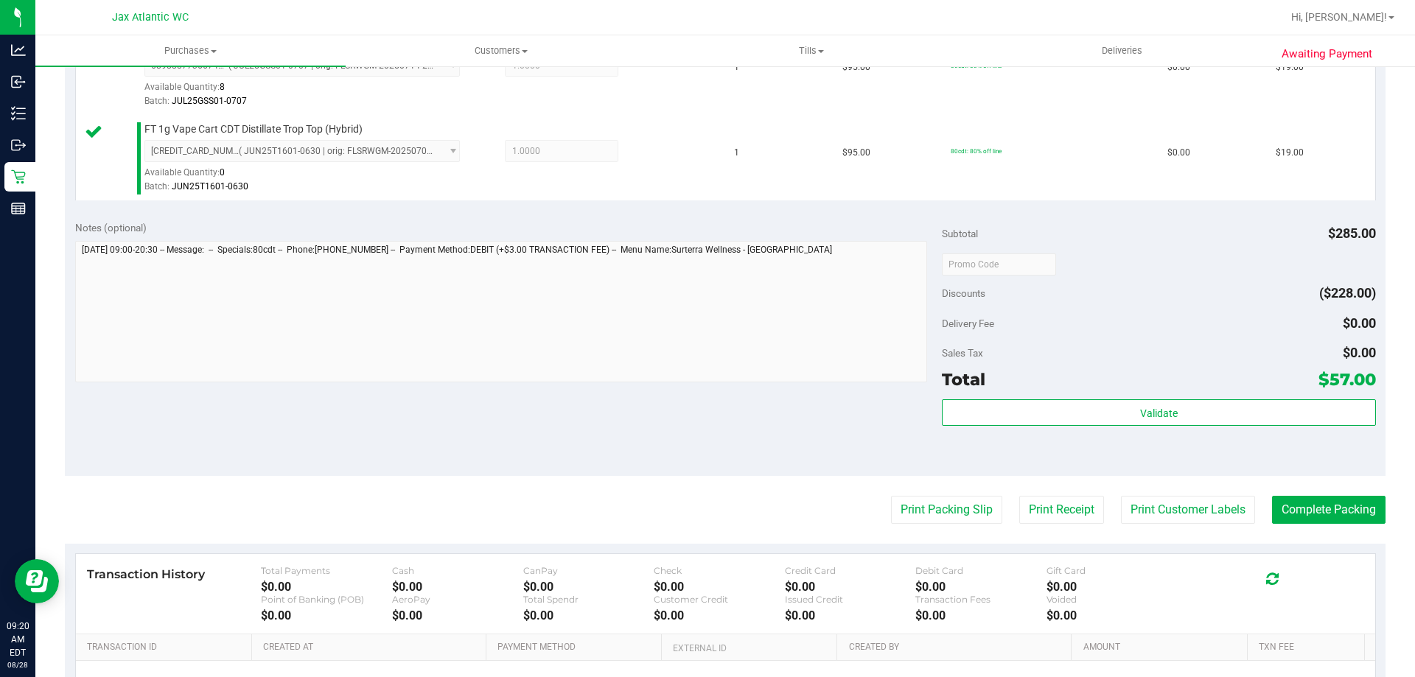
scroll to position [698, 0]
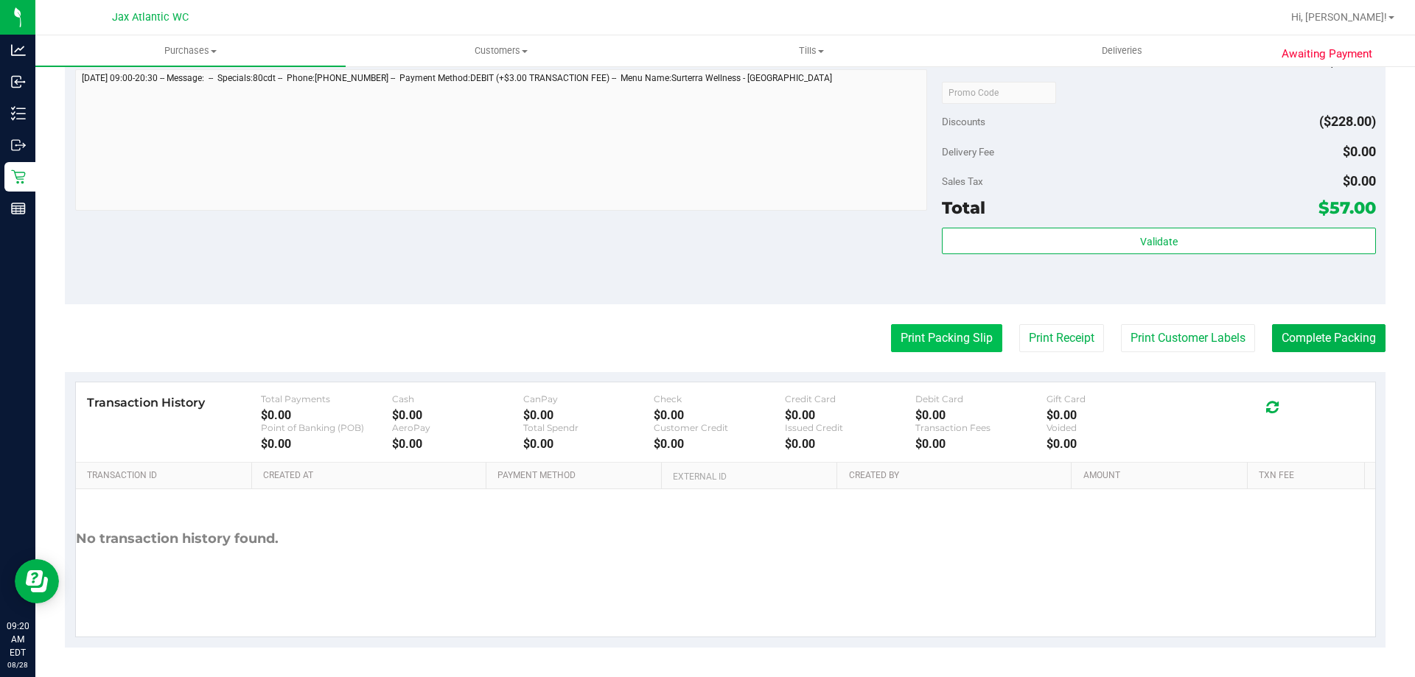
click at [920, 340] on button "Print Packing Slip" at bounding box center [946, 338] width 111 height 28
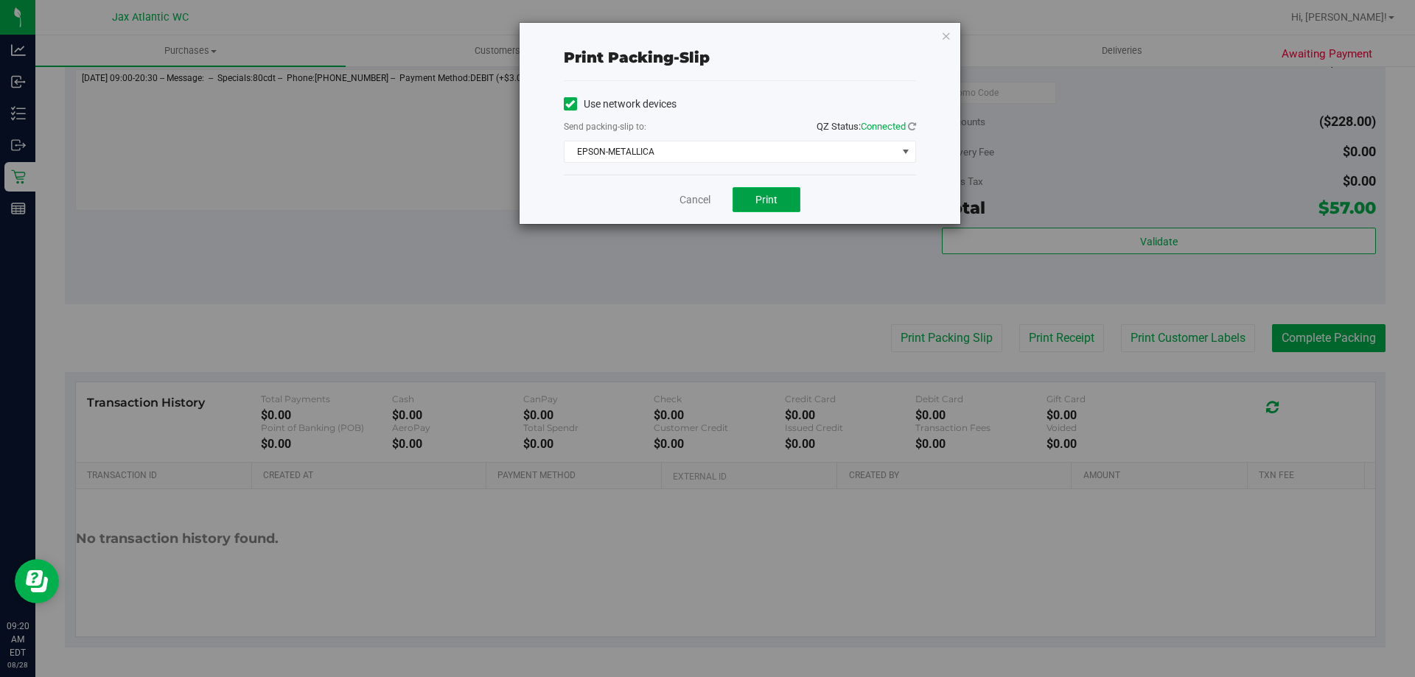
click at [763, 195] on span "Print" at bounding box center [766, 200] width 22 height 12
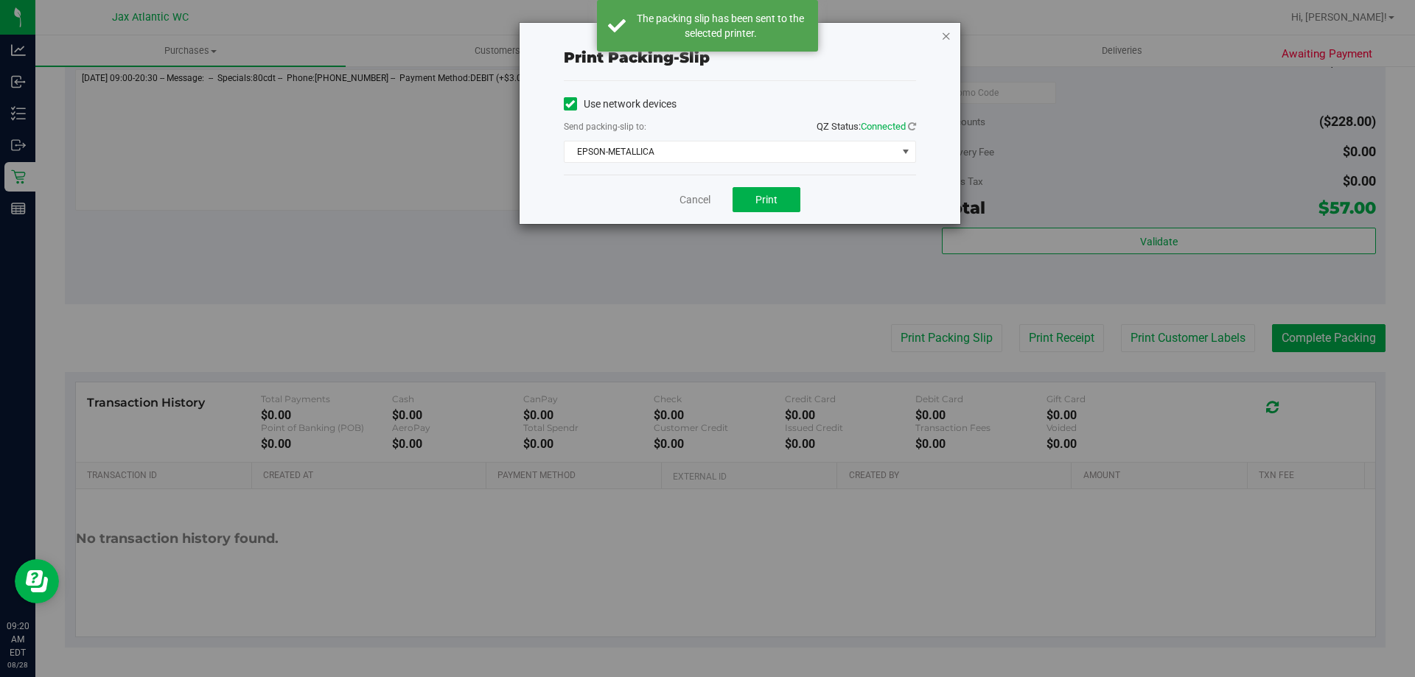
click at [945, 38] on icon "button" at bounding box center [946, 36] width 10 height 18
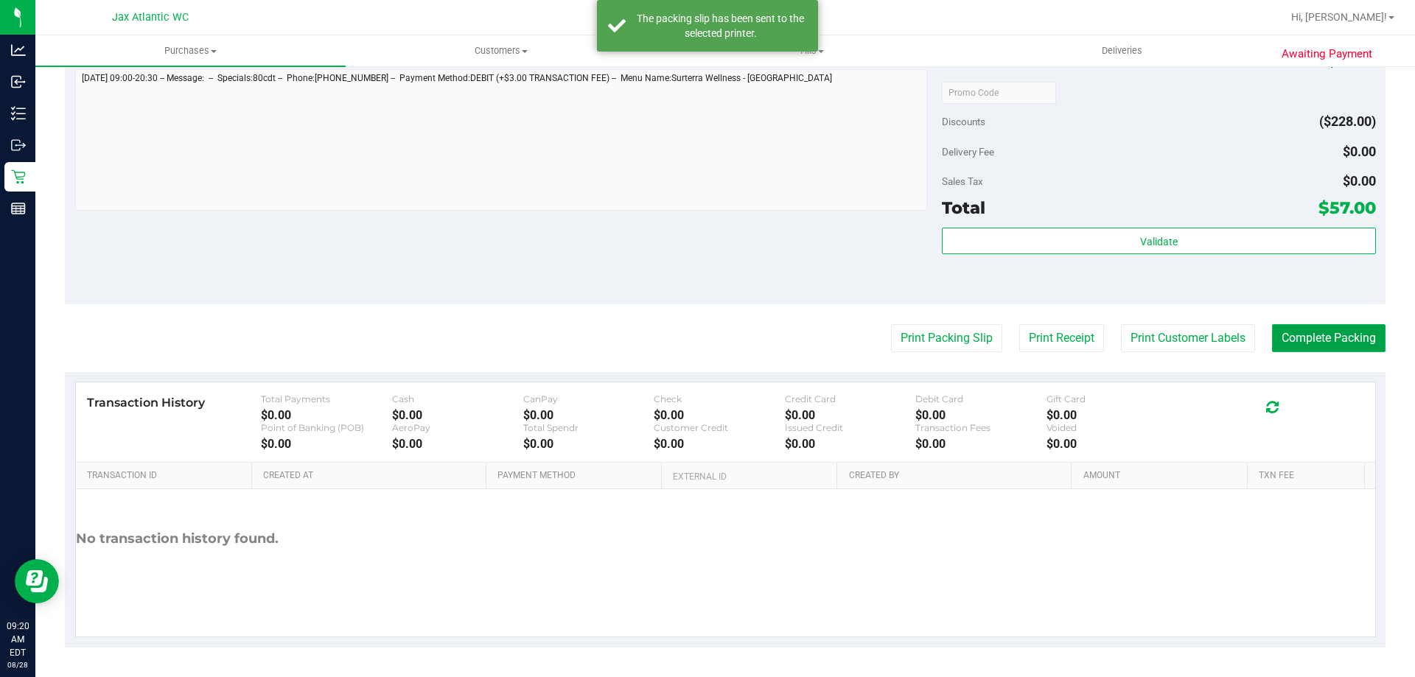
click at [1295, 332] on button "Complete Packing" at bounding box center [1328, 338] width 113 height 28
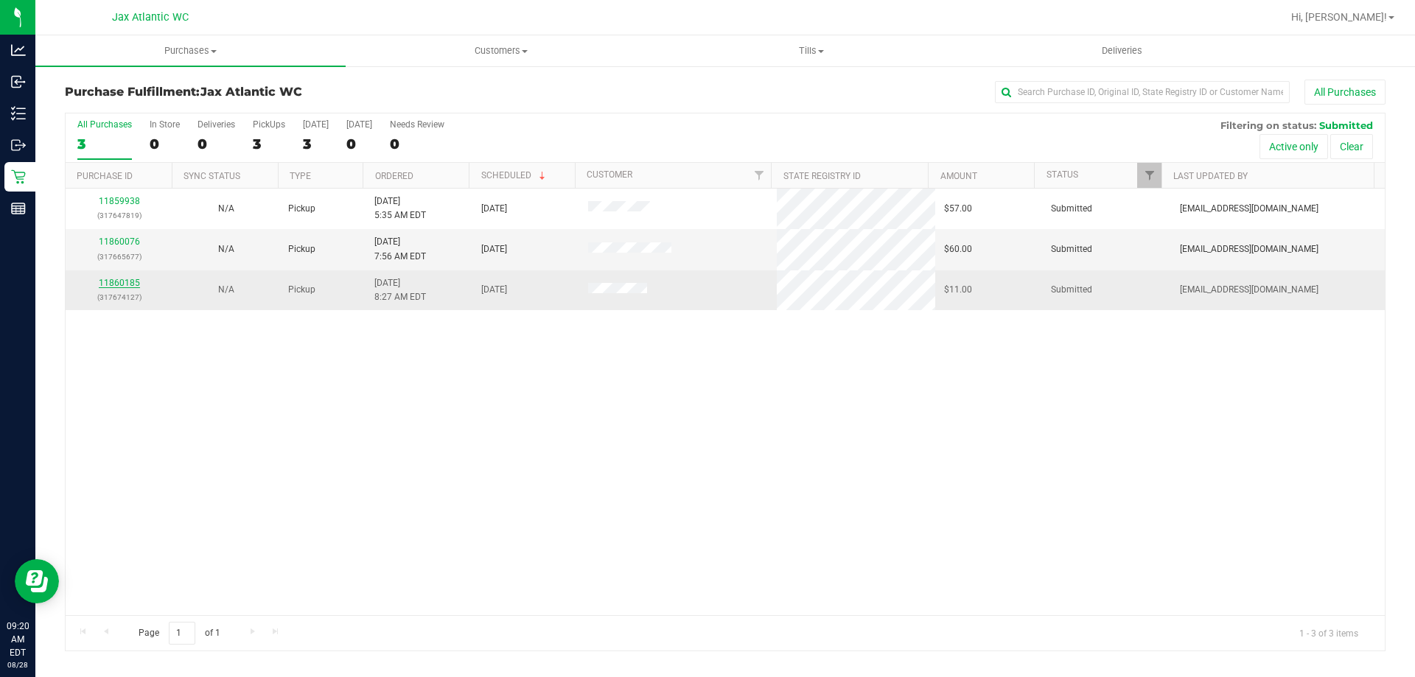
click at [100, 281] on link "11860185" at bounding box center [119, 283] width 41 height 10
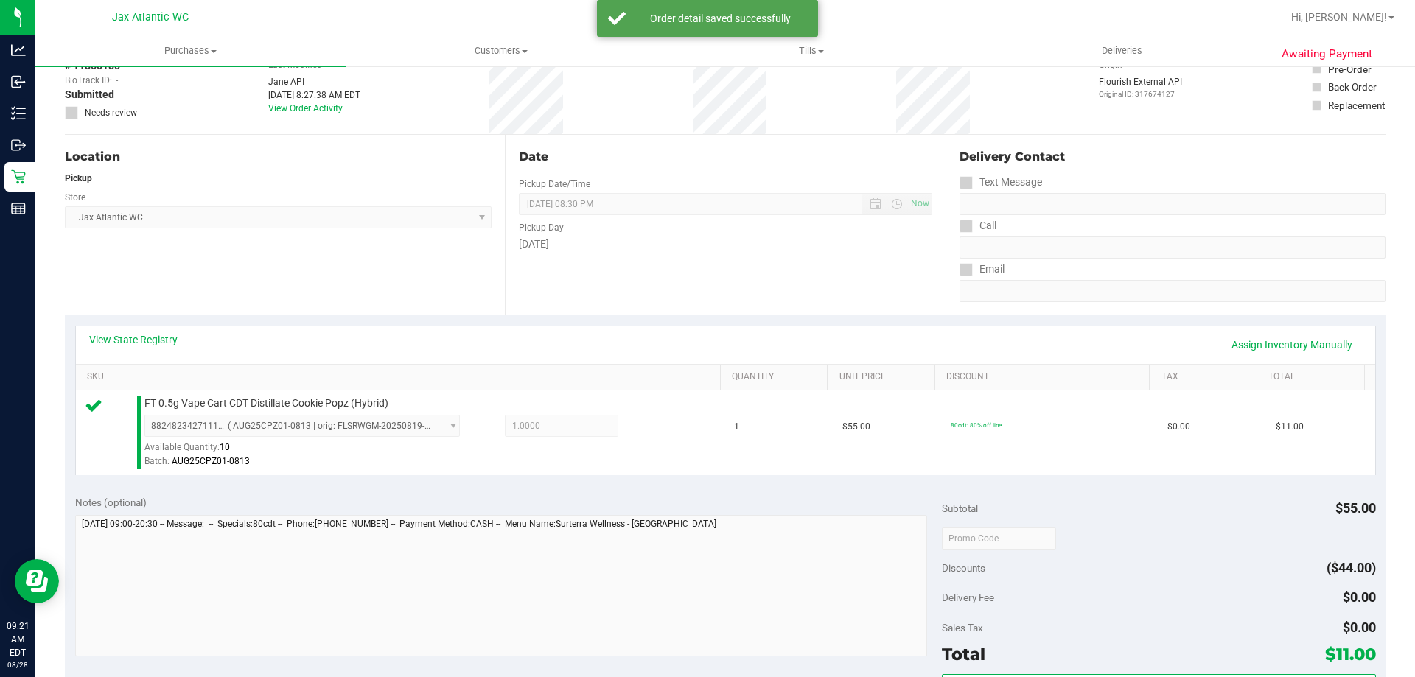
scroll to position [147, 0]
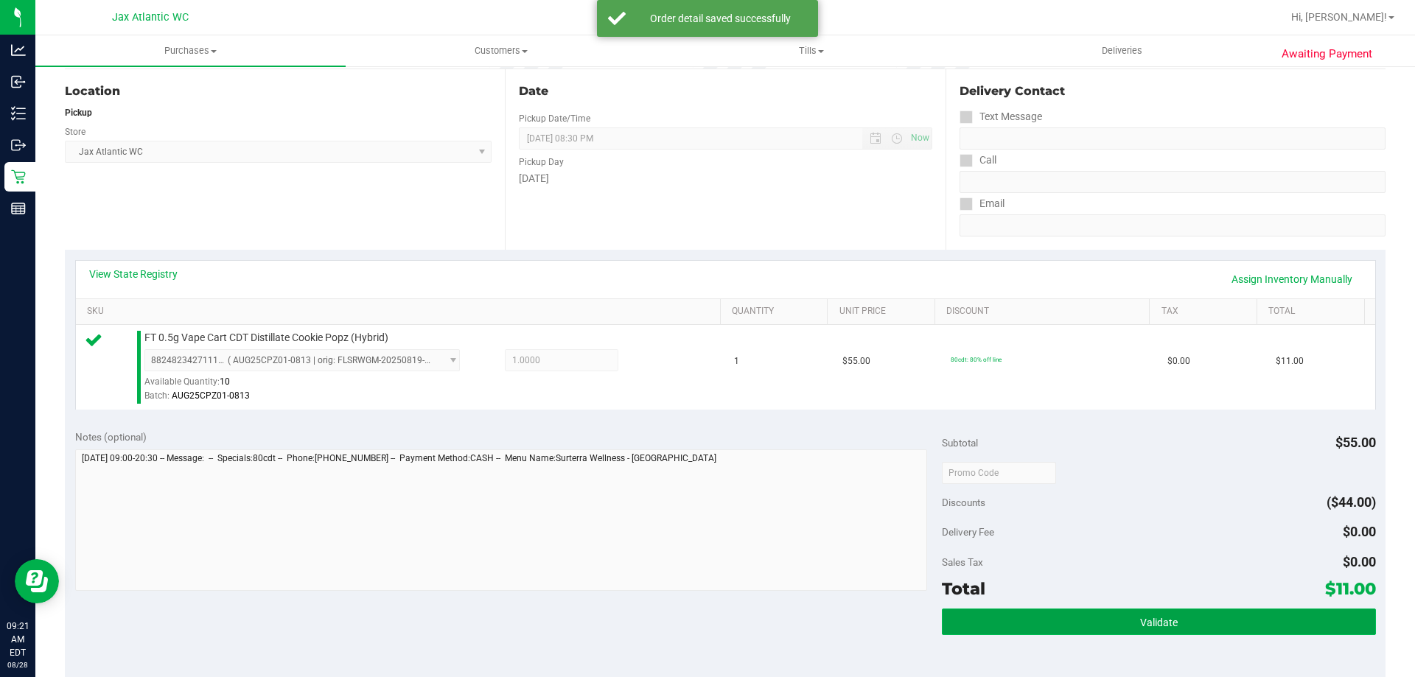
click at [963, 617] on button "Validate" at bounding box center [1158, 622] width 433 height 27
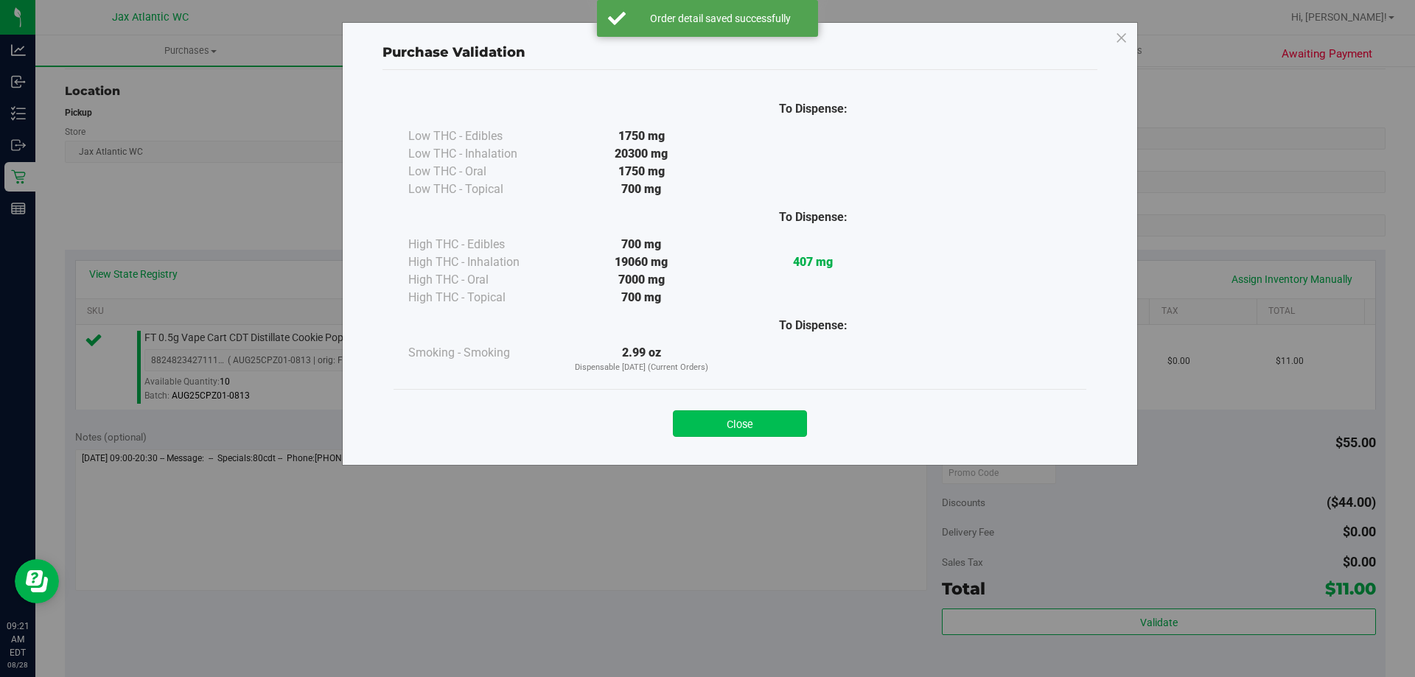
click at [707, 427] on button "Close" at bounding box center [740, 423] width 134 height 27
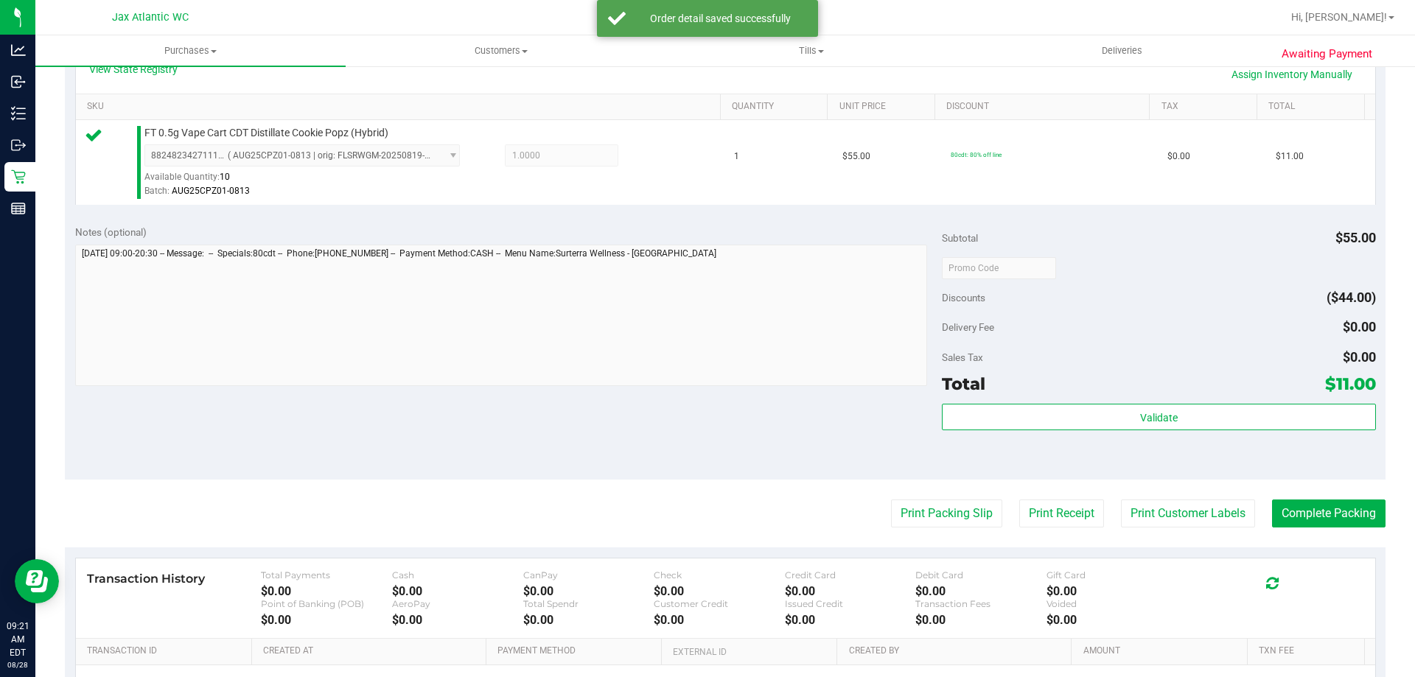
scroll to position [528, 0]
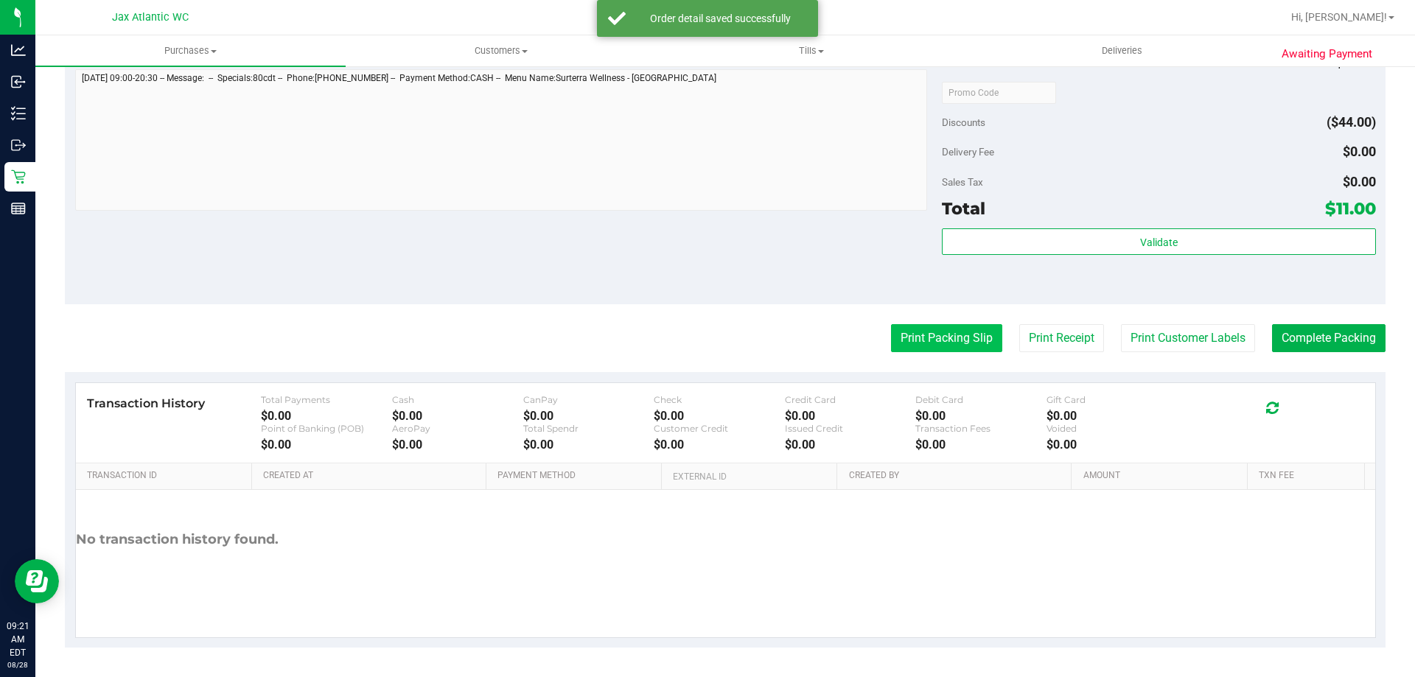
click at [919, 351] on button "Print Packing Slip" at bounding box center [946, 338] width 111 height 28
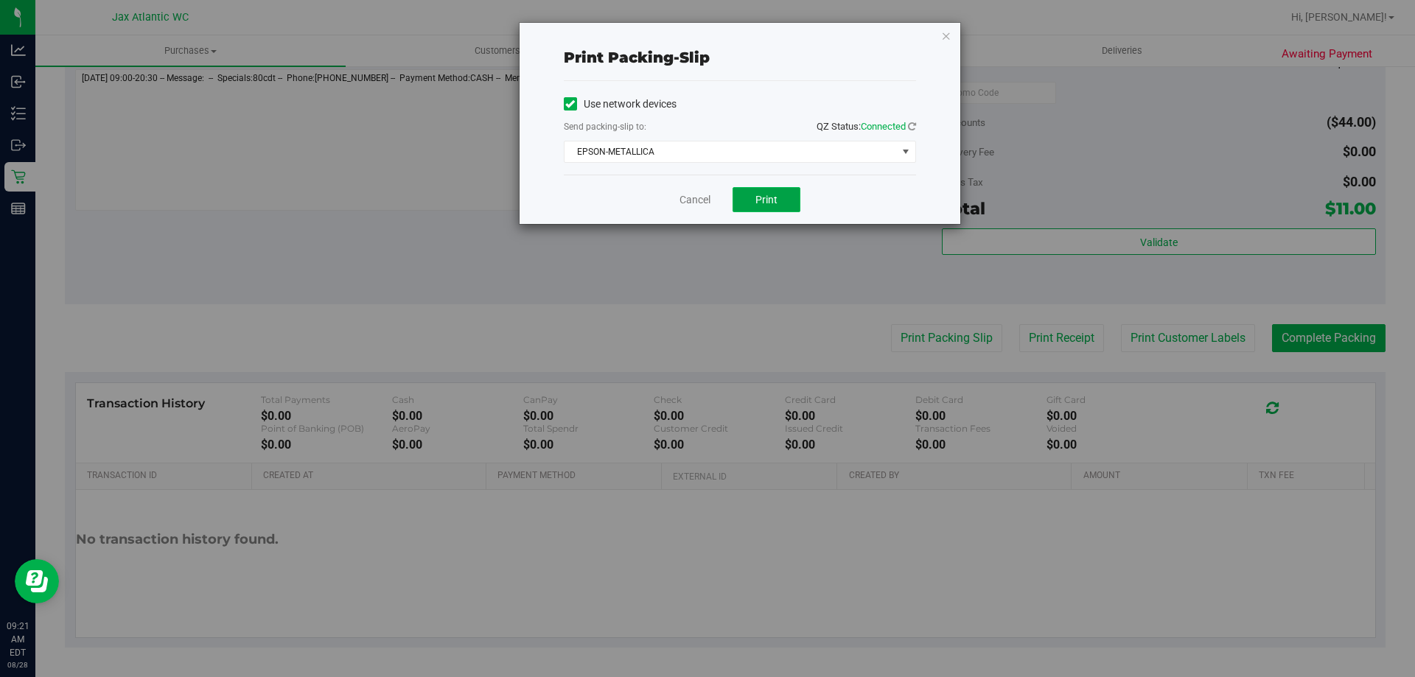
click at [763, 209] on button "Print" at bounding box center [766, 199] width 68 height 25
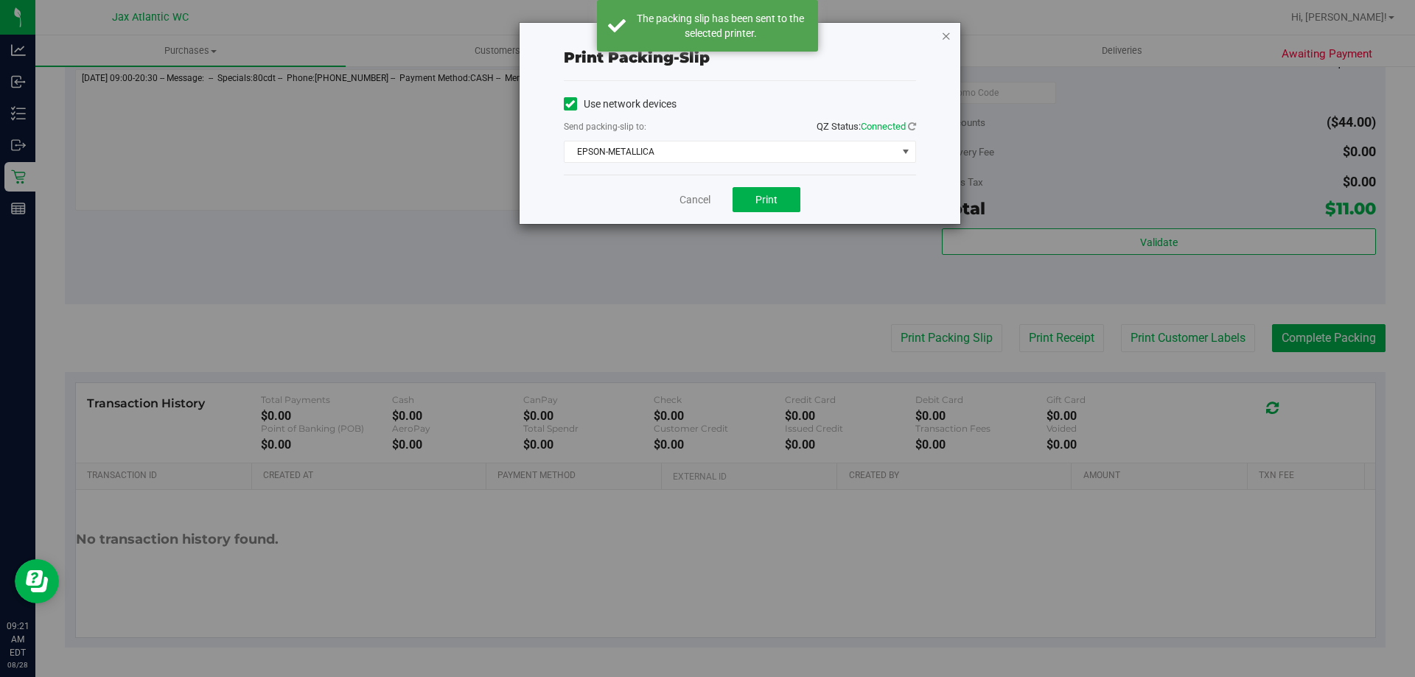
click at [945, 38] on icon "button" at bounding box center [946, 36] width 10 height 18
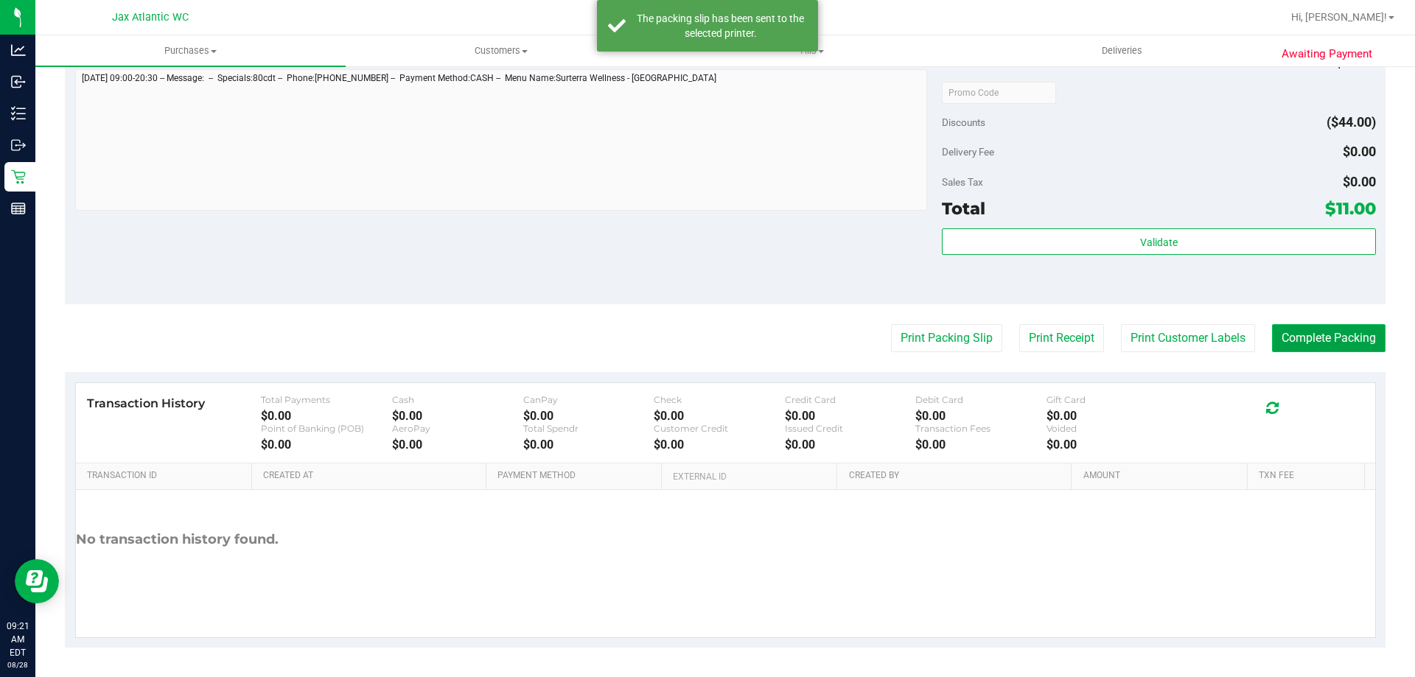
click at [1272, 334] on button "Complete Packing" at bounding box center [1328, 338] width 113 height 28
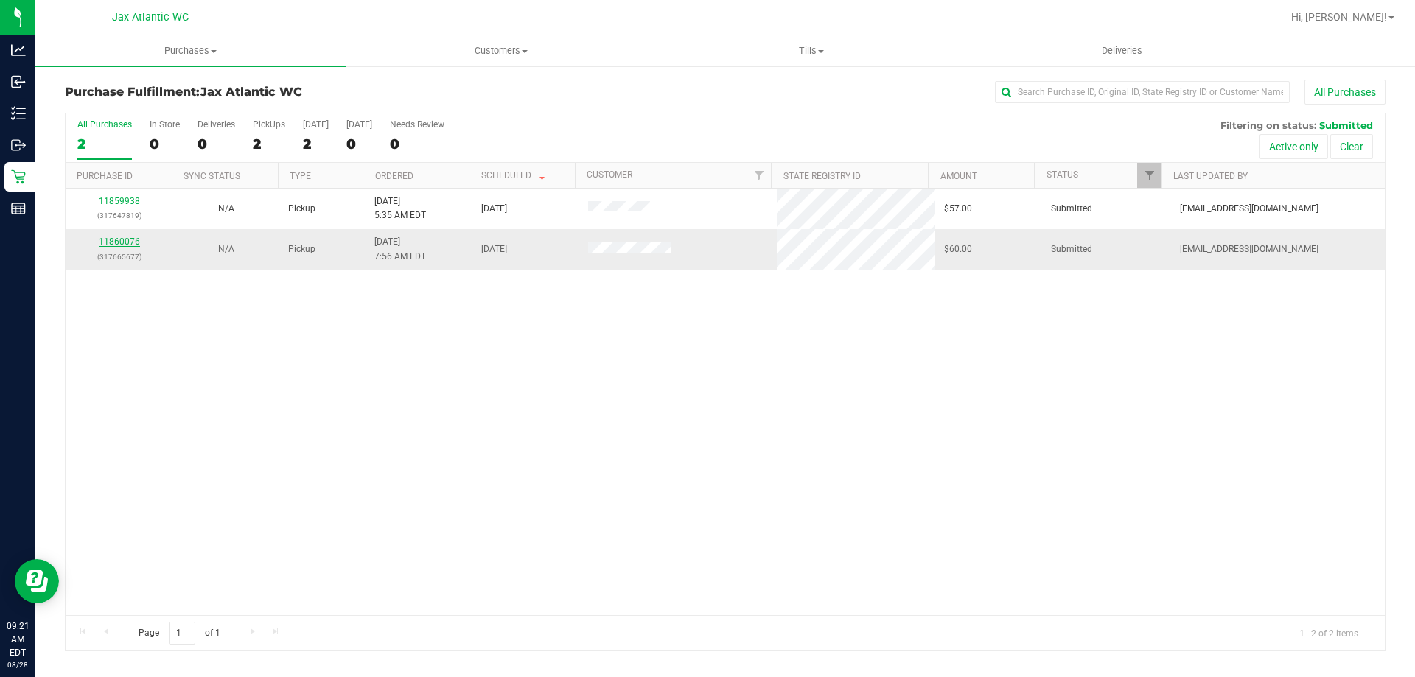
click at [113, 243] on link "11860076" at bounding box center [119, 242] width 41 height 10
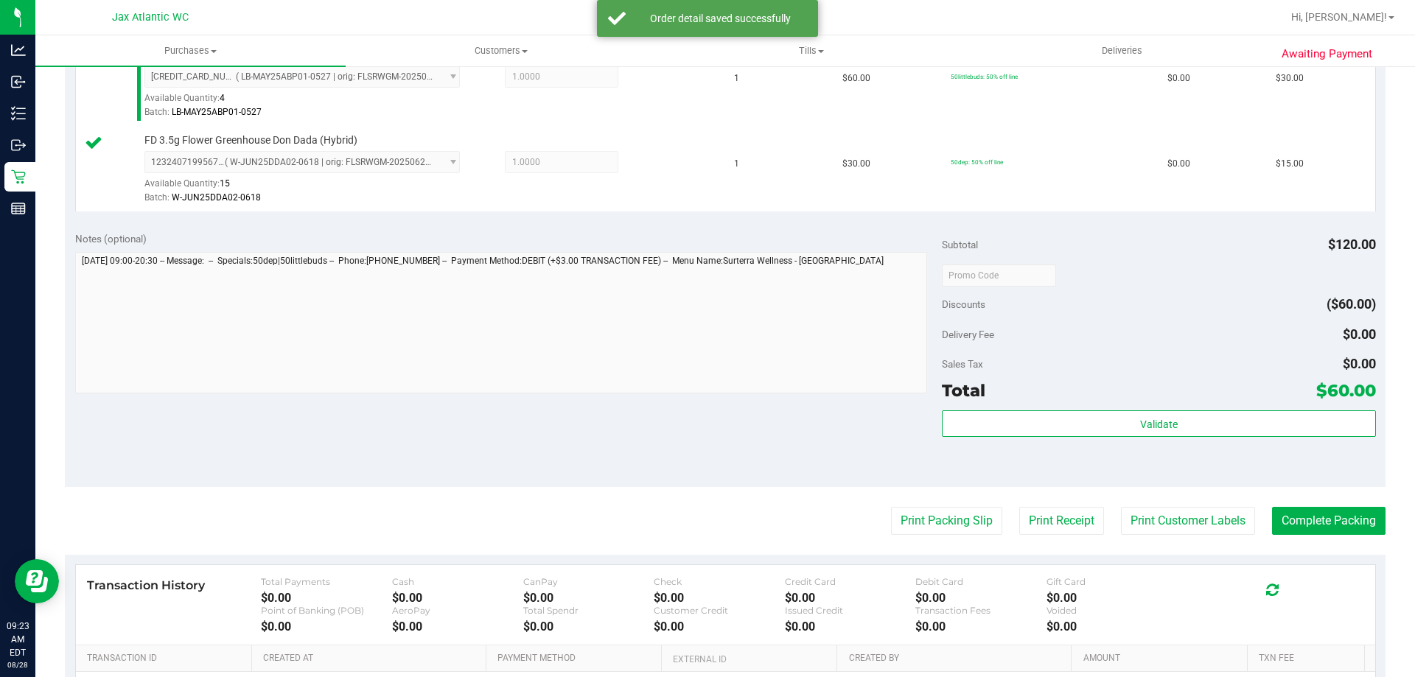
scroll to position [442, 0]
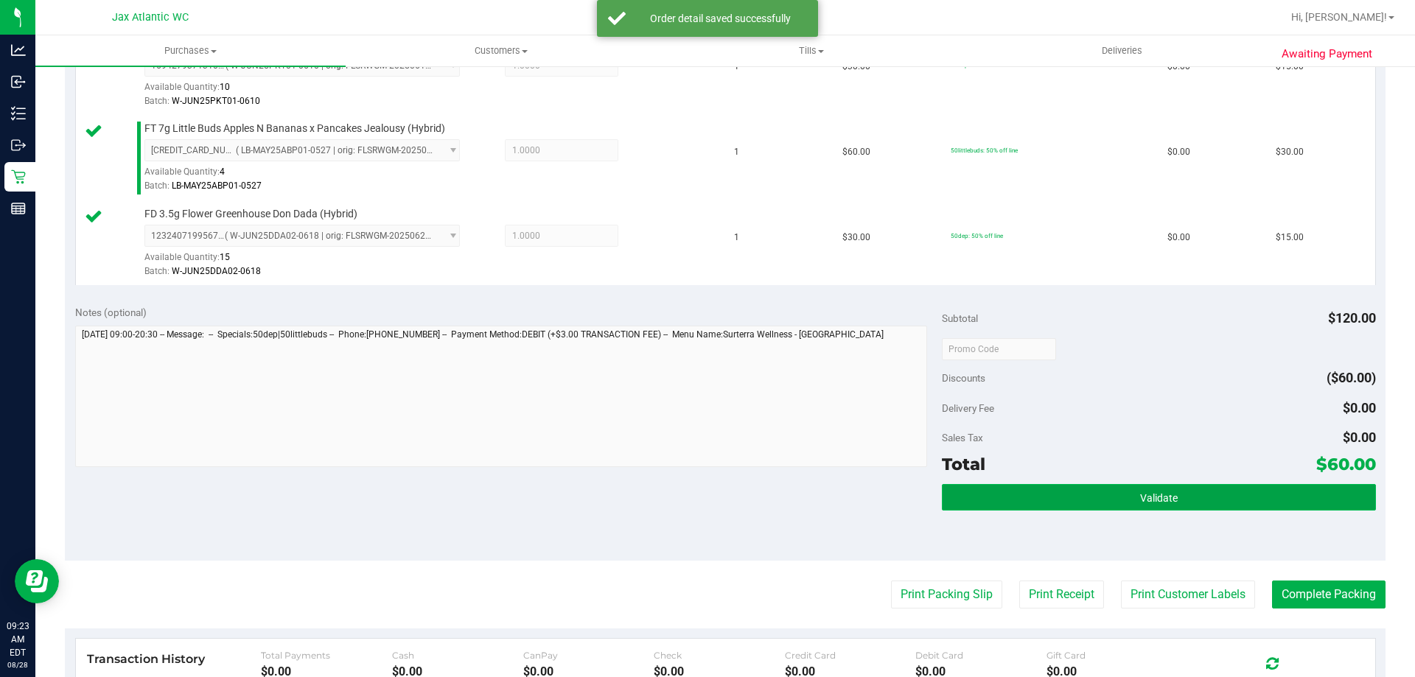
click at [995, 505] on button "Validate" at bounding box center [1158, 497] width 433 height 27
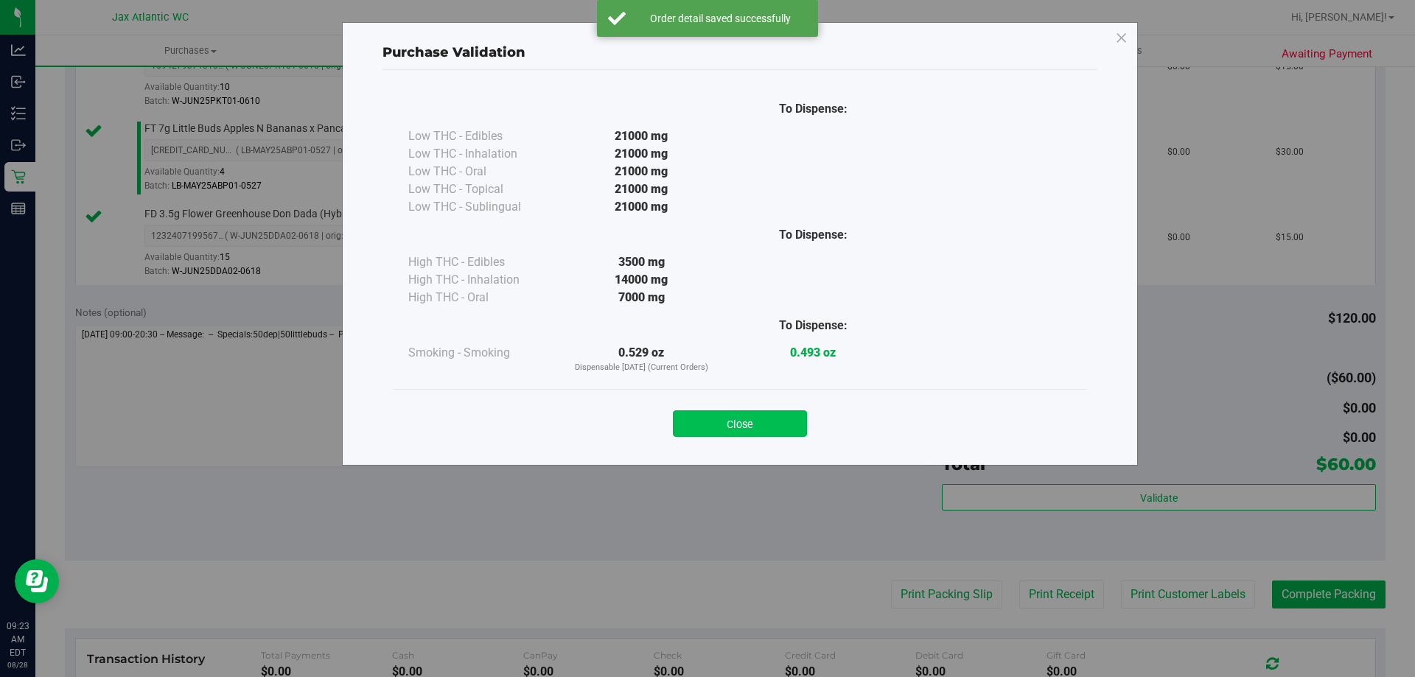
click at [715, 424] on button "Close" at bounding box center [740, 423] width 134 height 27
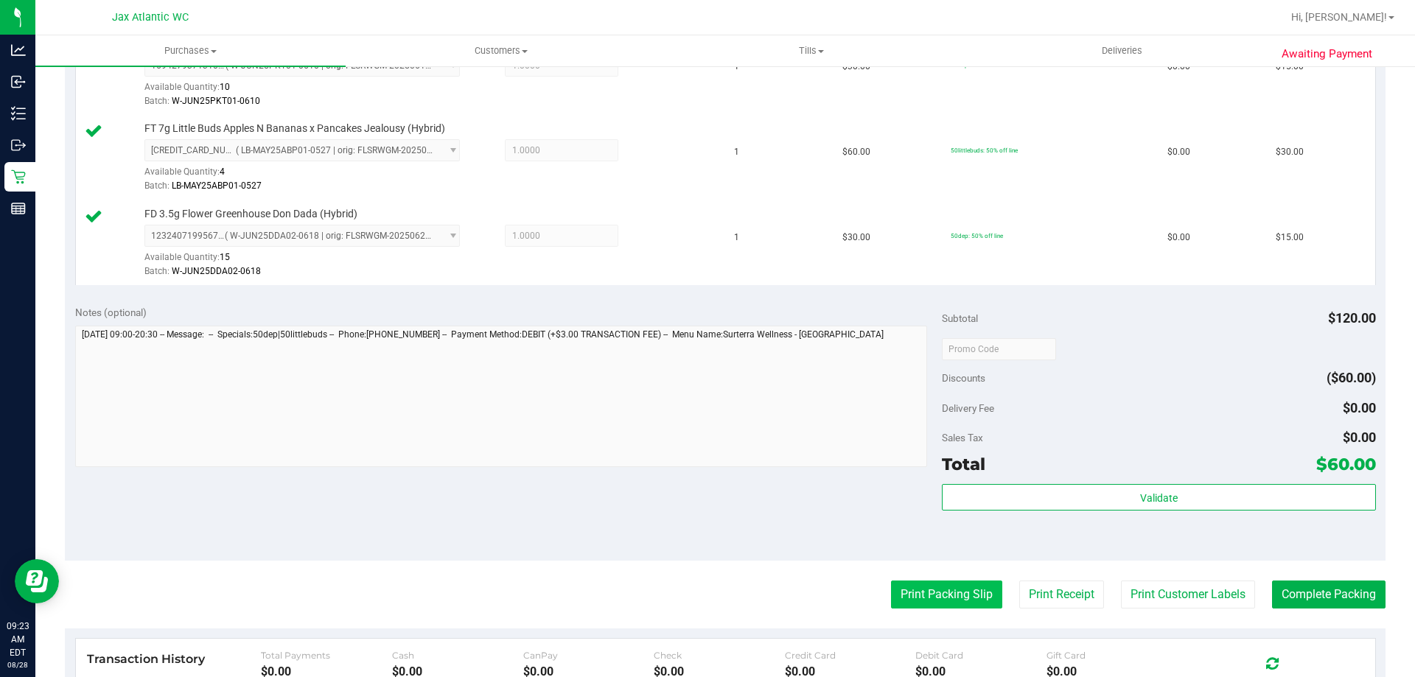
click at [928, 599] on button "Print Packing Slip" at bounding box center [946, 595] width 111 height 28
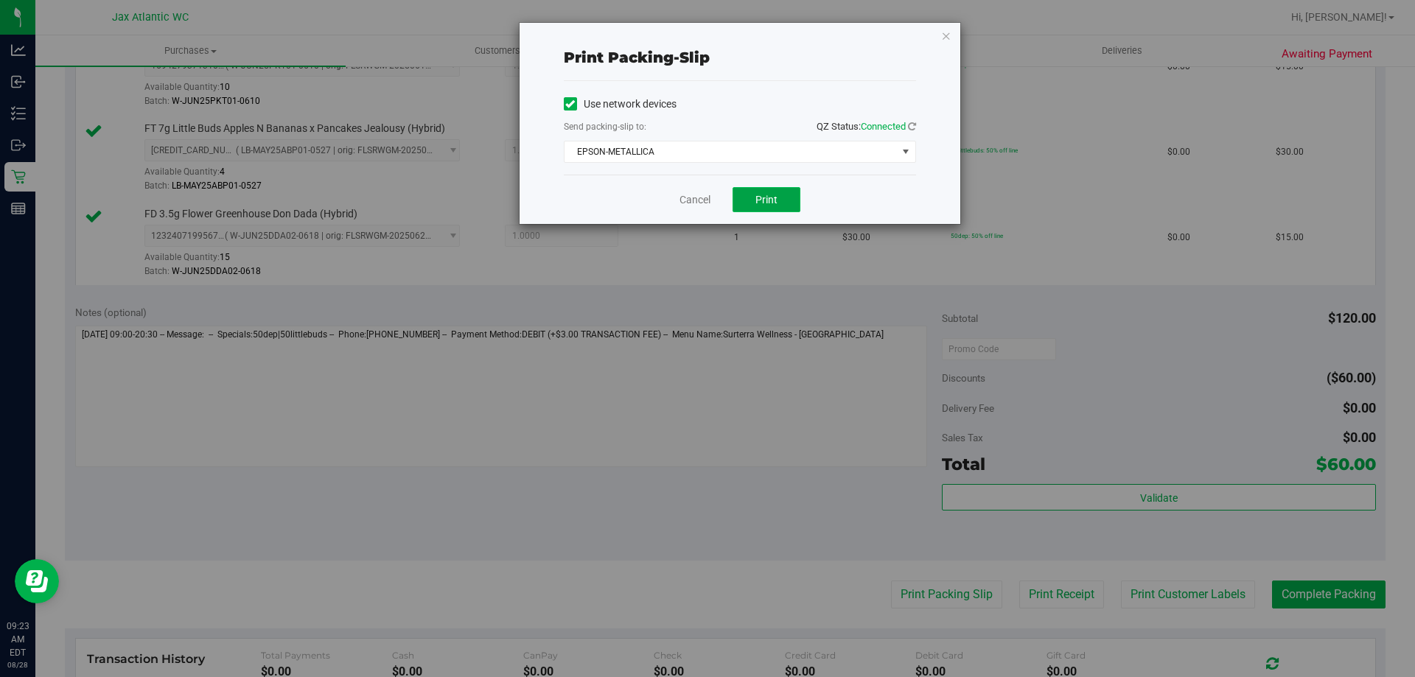
click at [761, 203] on span "Print" at bounding box center [766, 200] width 22 height 12
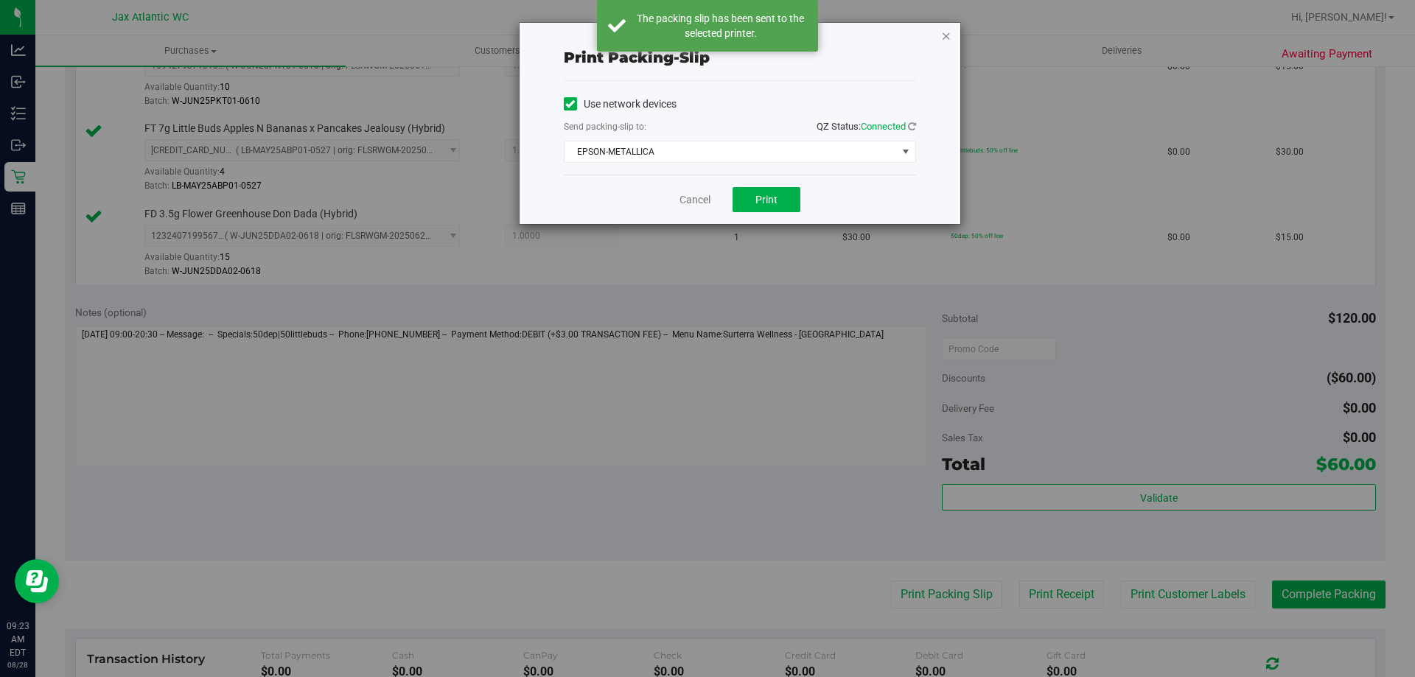
click at [945, 35] on icon "button" at bounding box center [946, 36] width 10 height 18
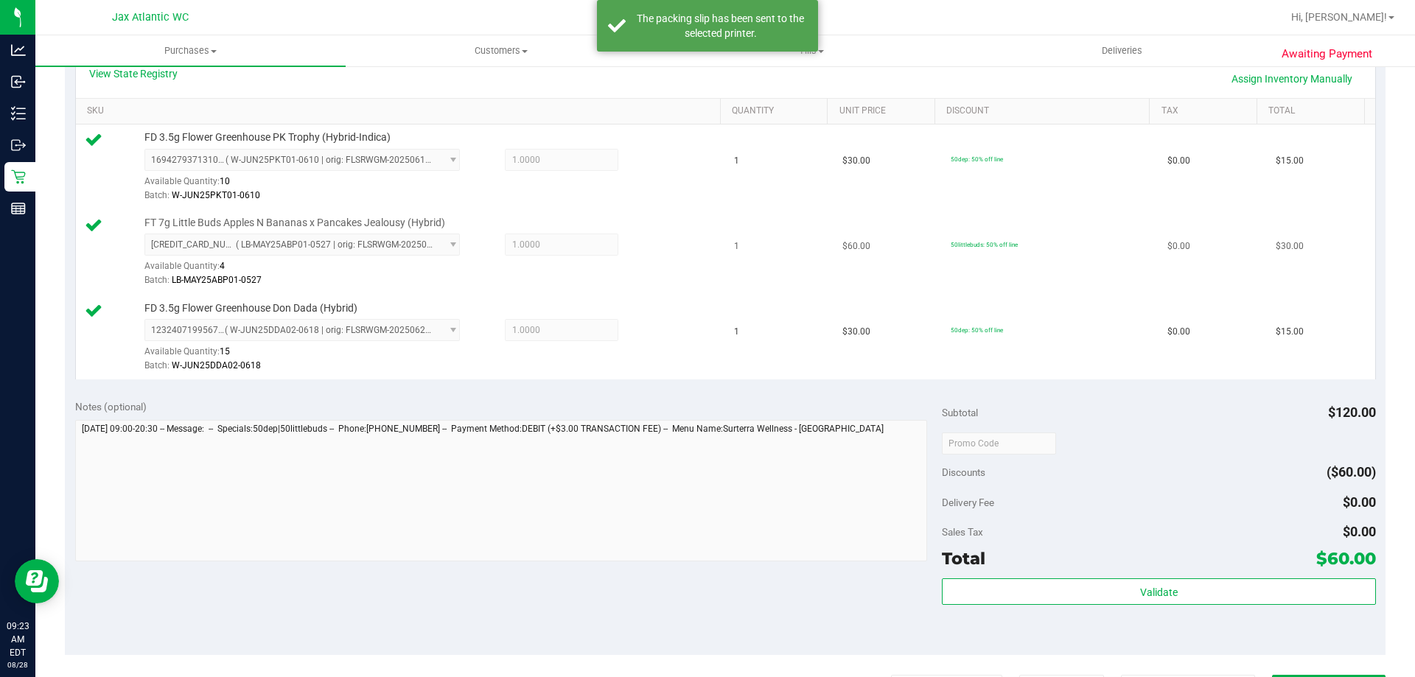
scroll to position [551, 0]
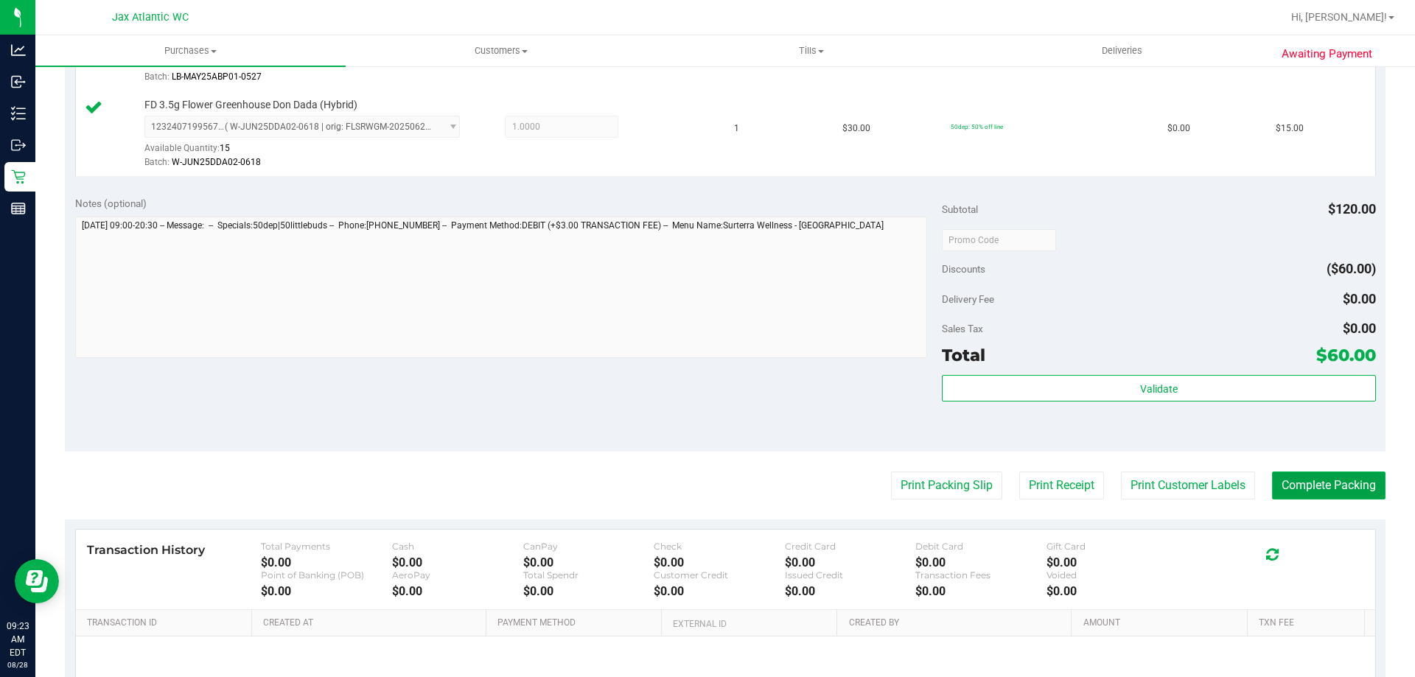
click at [1295, 490] on button "Complete Packing" at bounding box center [1328, 486] width 113 height 28
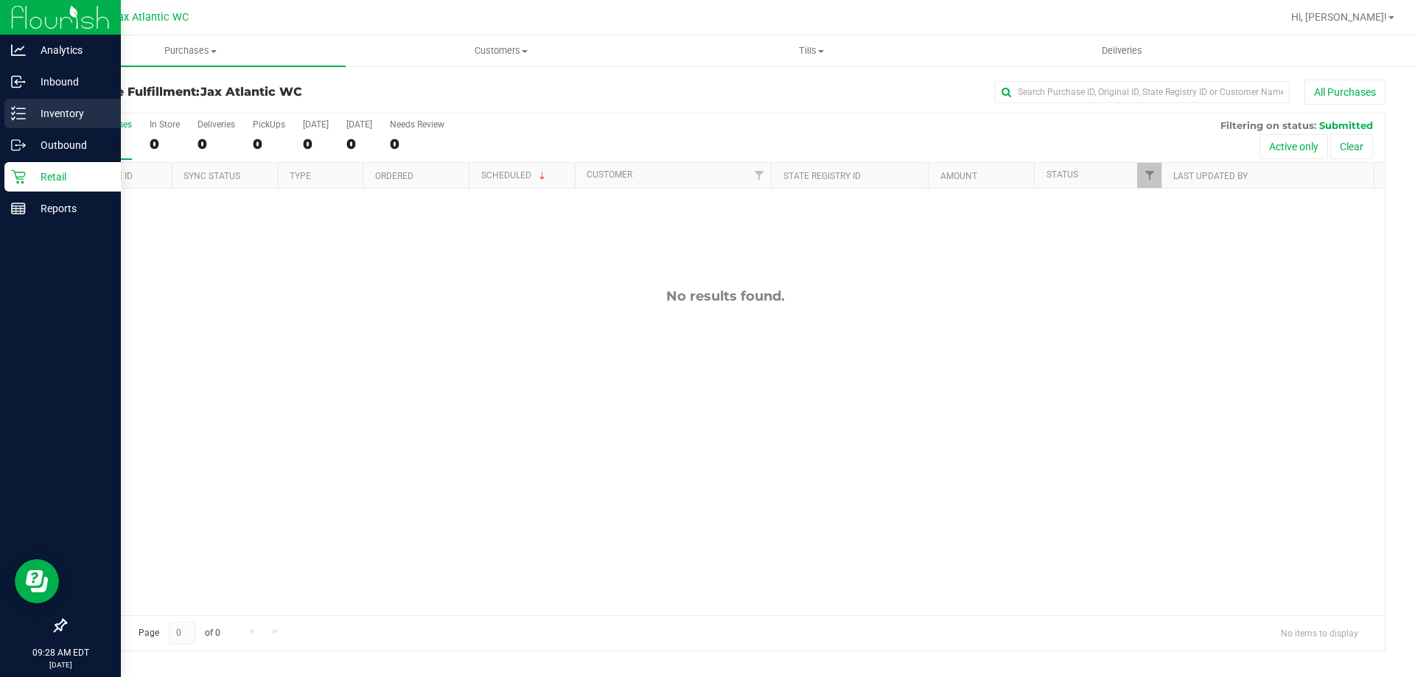
click at [30, 117] on p "Inventory" at bounding box center [70, 114] width 88 height 18
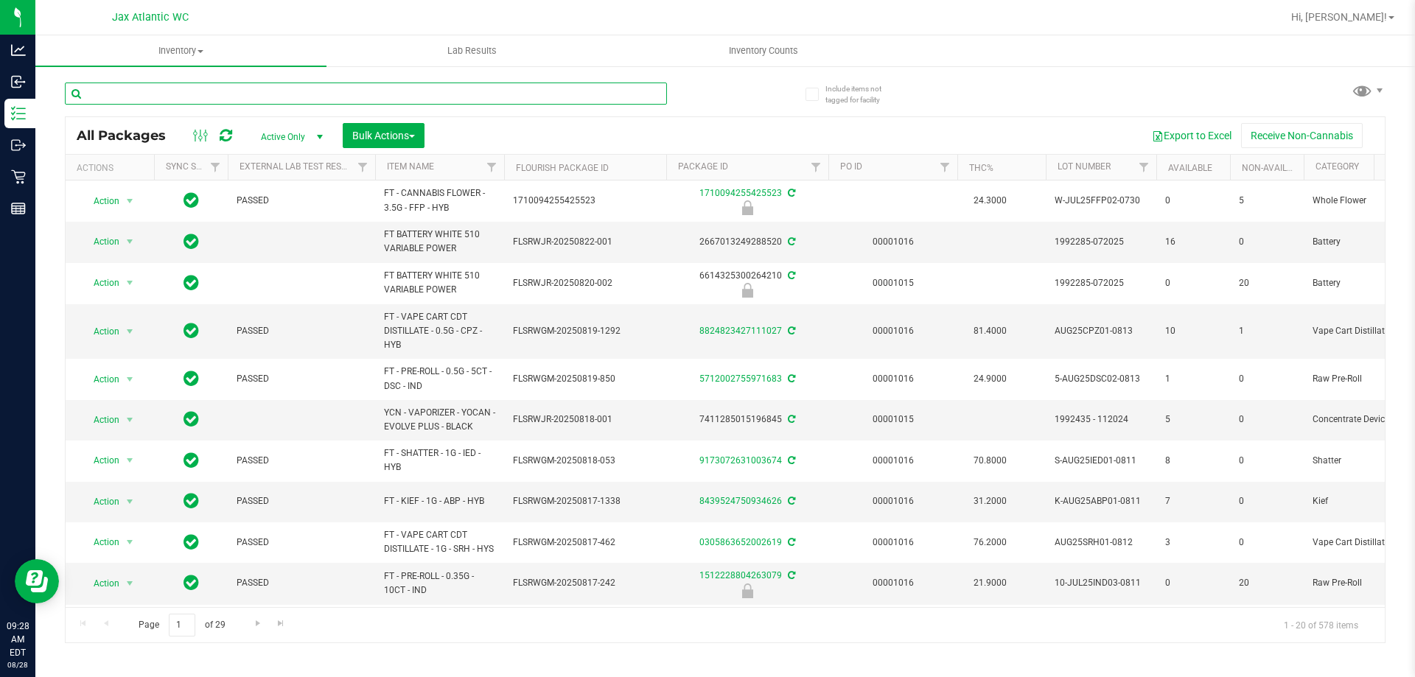
click at [295, 96] on input "text" at bounding box center [366, 94] width 602 height 22
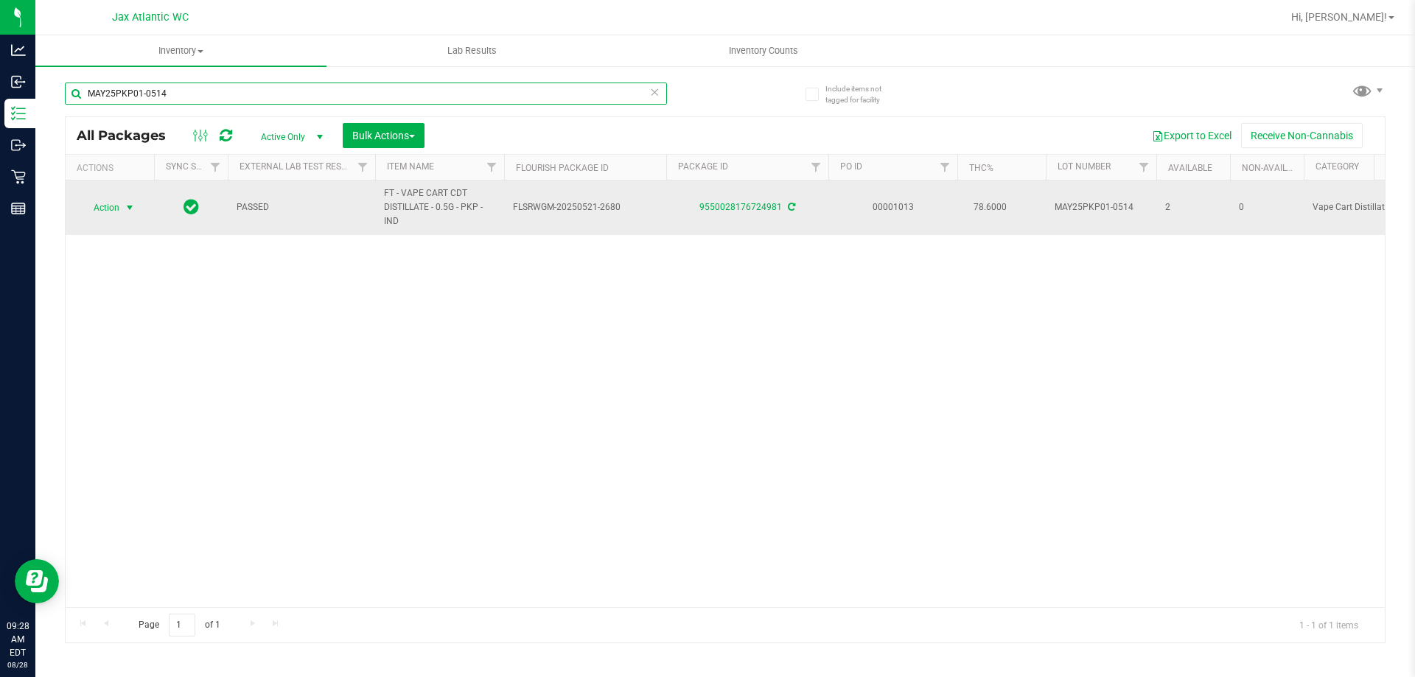
type input "MAY25PKP01-0514"
click at [121, 217] on span "select" at bounding box center [130, 207] width 18 height 21
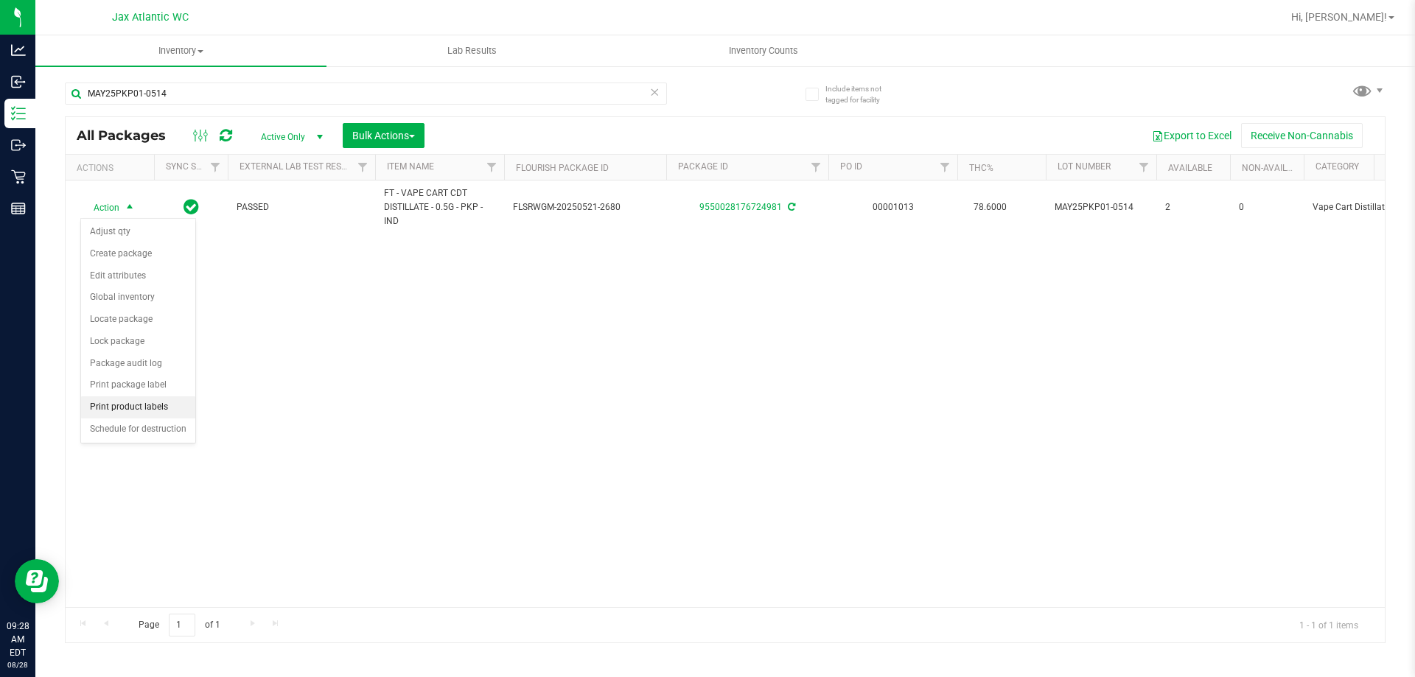
click at [142, 413] on li "Print product labels" at bounding box center [138, 407] width 114 height 22
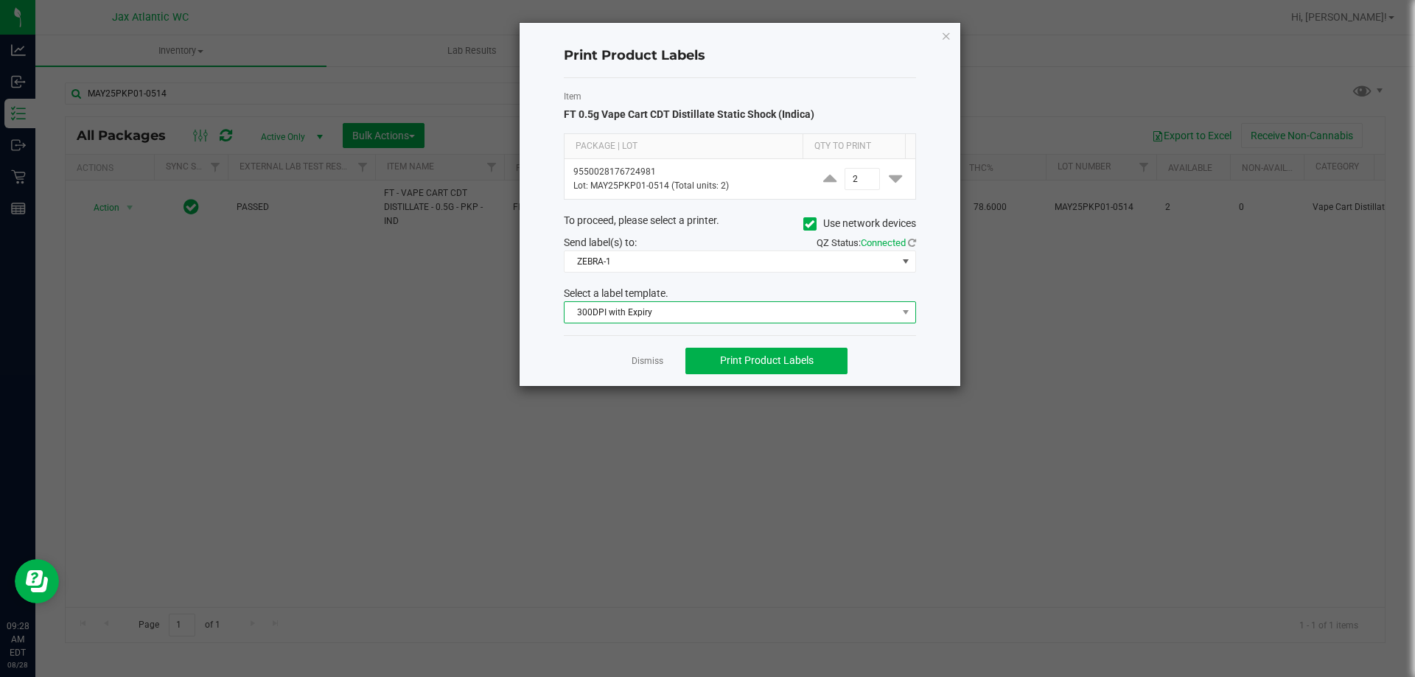
click at [642, 315] on span "300DPI with Expiry" at bounding box center [730, 312] width 332 height 21
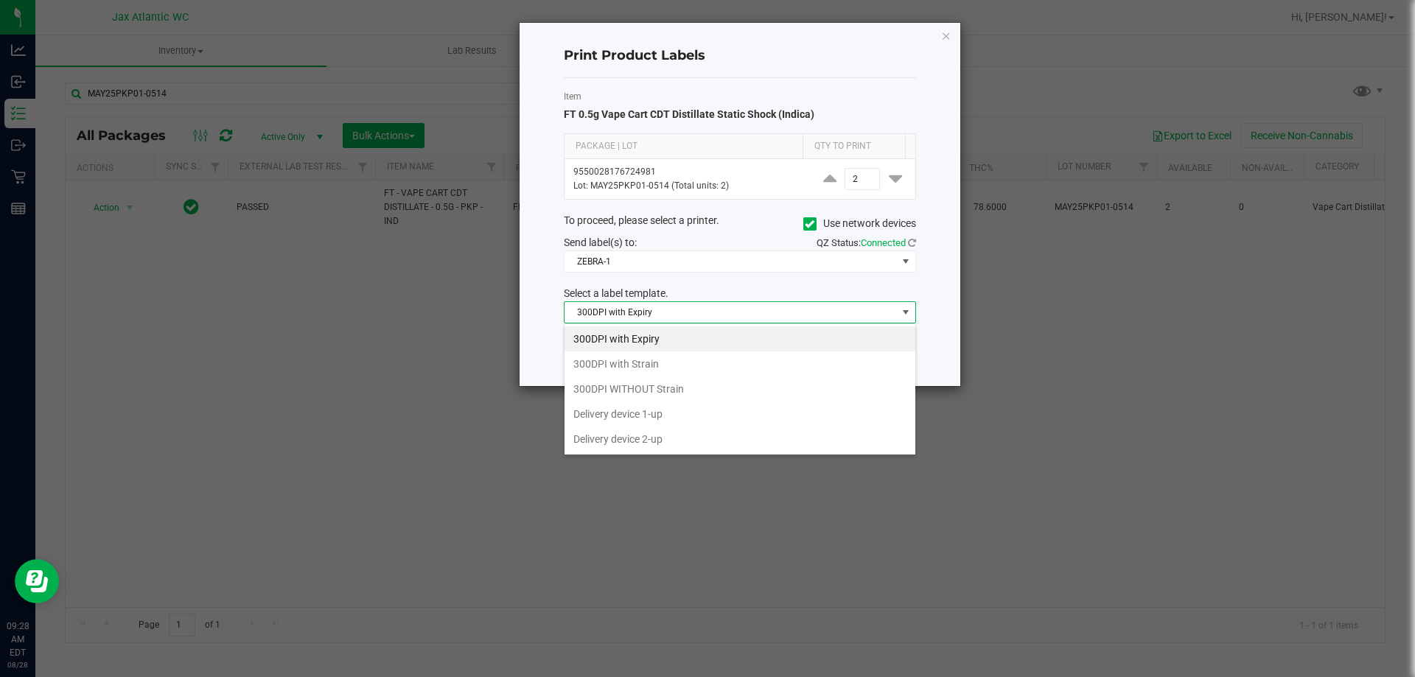
scroll to position [22, 352]
click at [642, 371] on li "300DPI with Strain" at bounding box center [739, 363] width 351 height 25
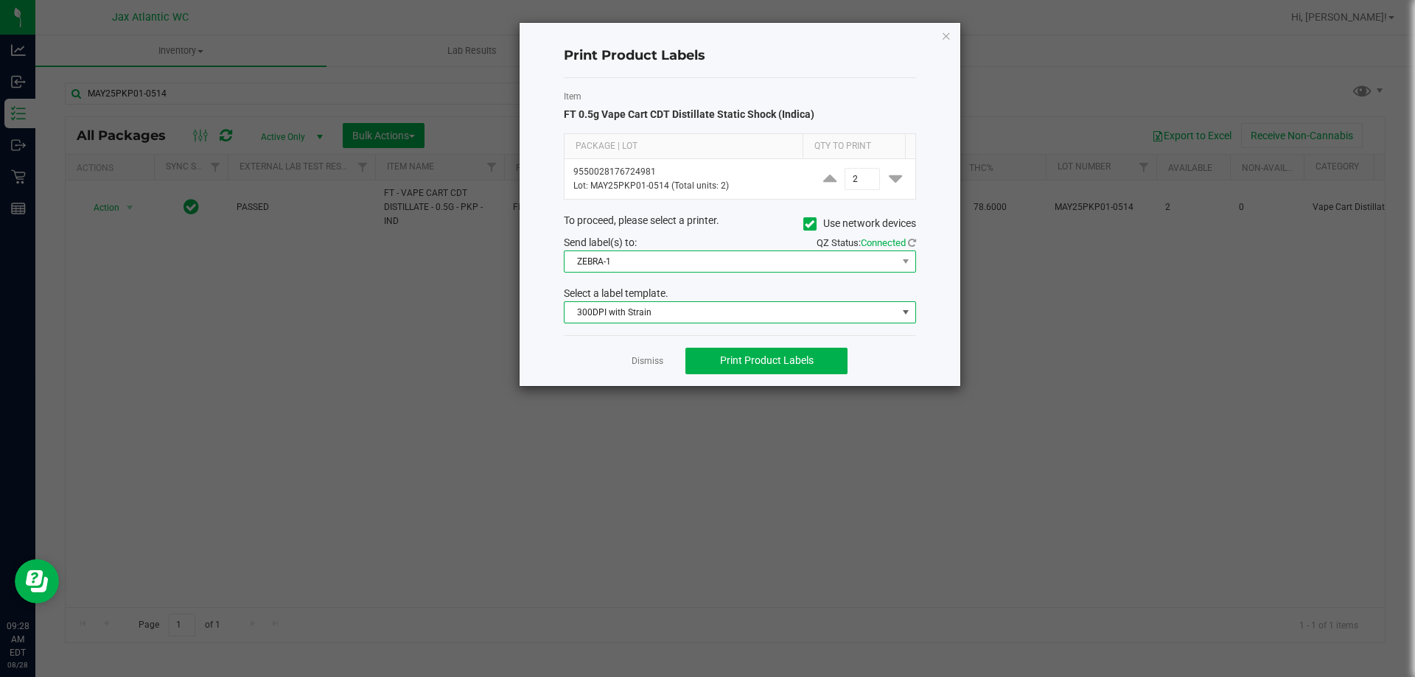
click at [678, 267] on span "ZEBRA-1" at bounding box center [730, 261] width 332 height 21
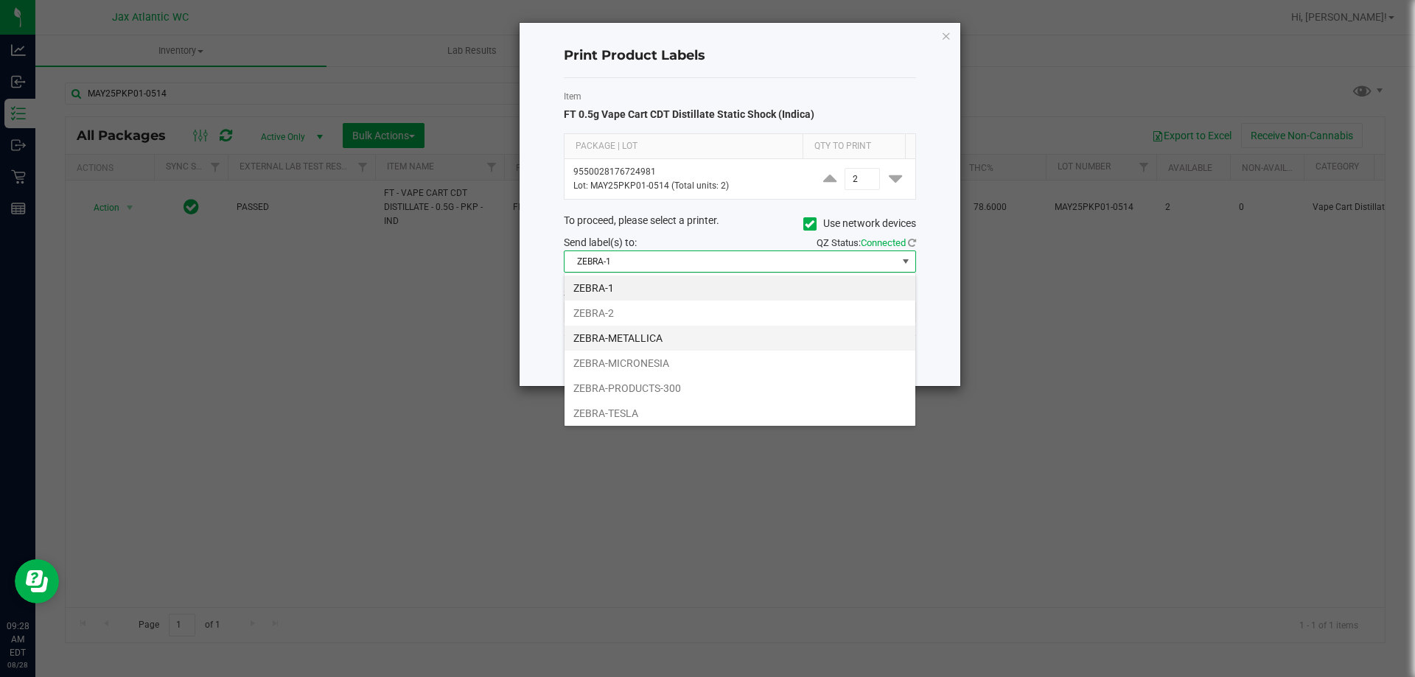
click at [612, 340] on li "ZEBRA-METALLICA" at bounding box center [739, 338] width 351 height 25
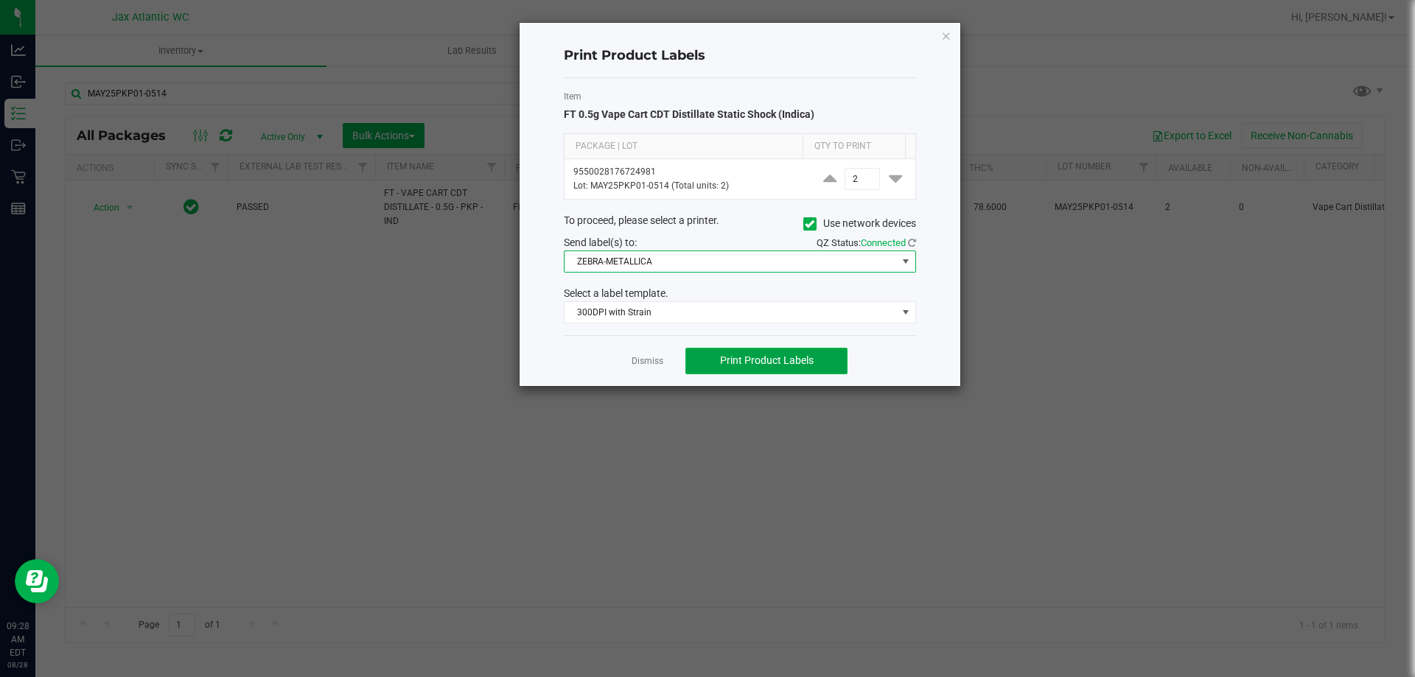
click at [757, 362] on span "Print Product Labels" at bounding box center [767, 360] width 94 height 12
click at [942, 31] on icon "button" at bounding box center [946, 36] width 10 height 18
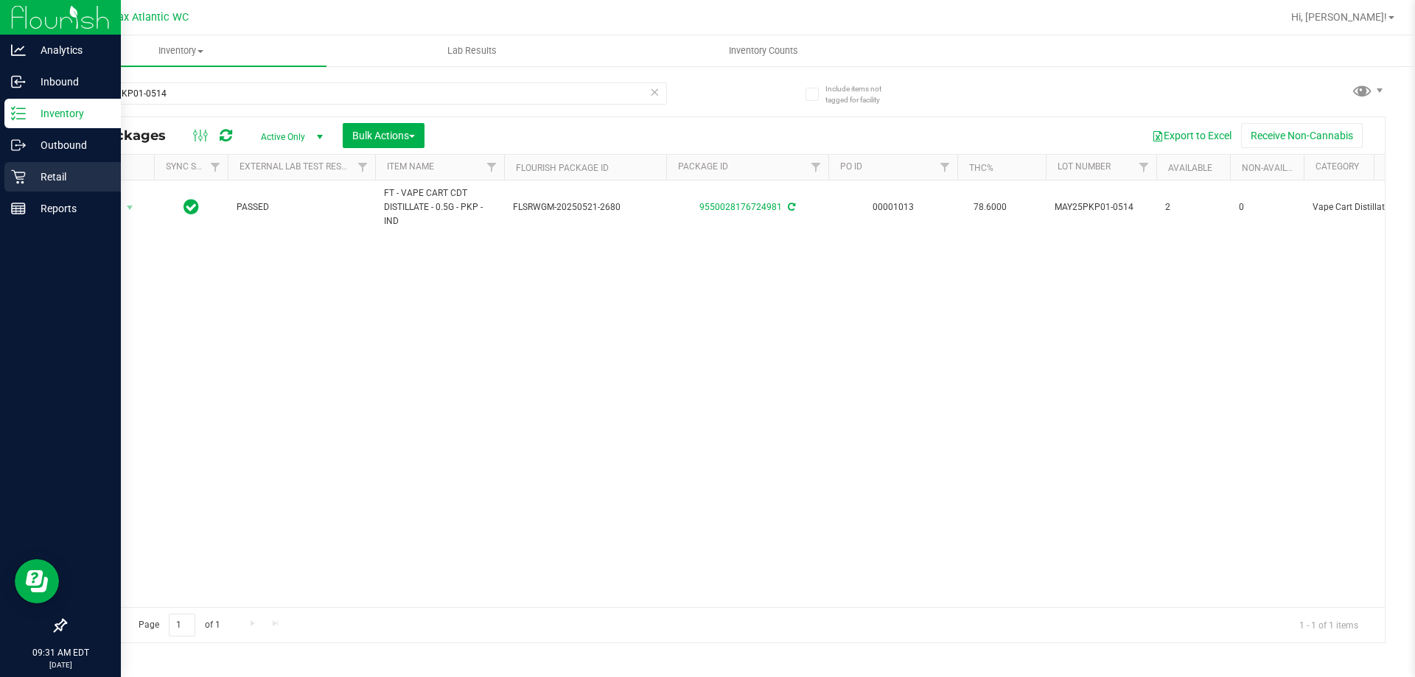
click at [13, 180] on icon at bounding box center [18, 176] width 15 height 15
